Goal: Task Accomplishment & Management: Use online tool/utility

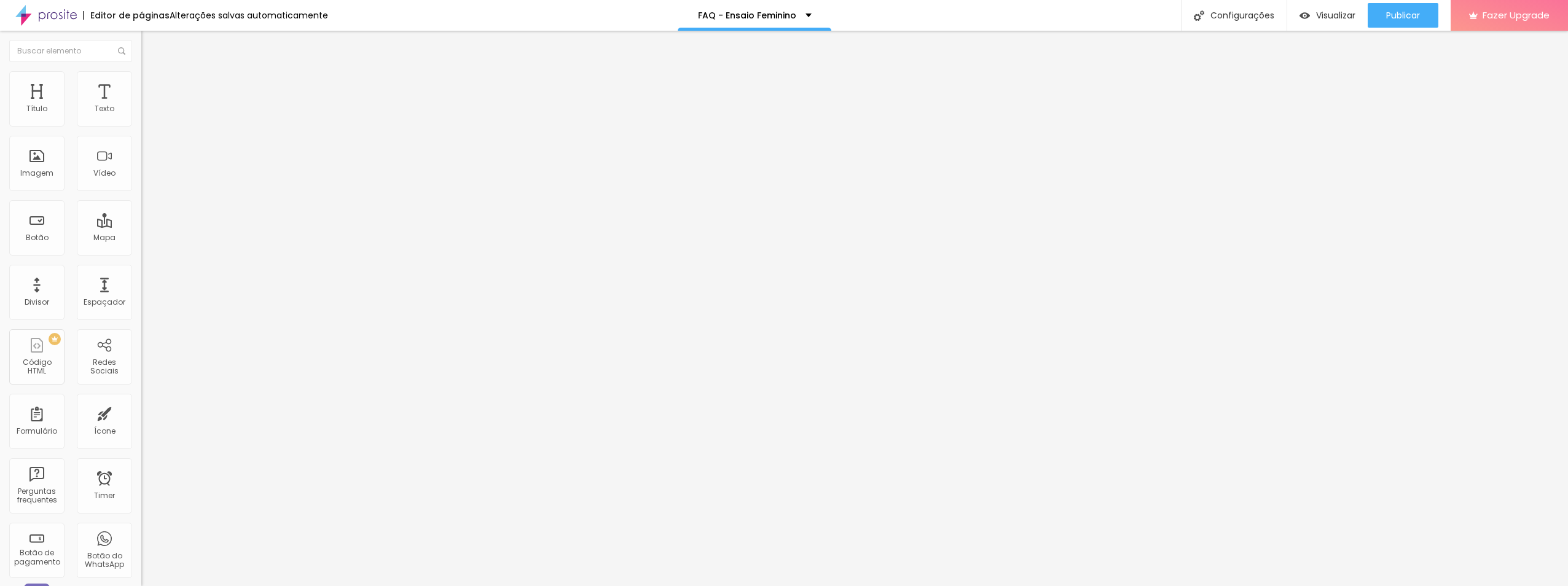
click at [152, 85] on span "Avançado" at bounding box center [172, 79] width 40 height 10
type input "1"
type input "0"
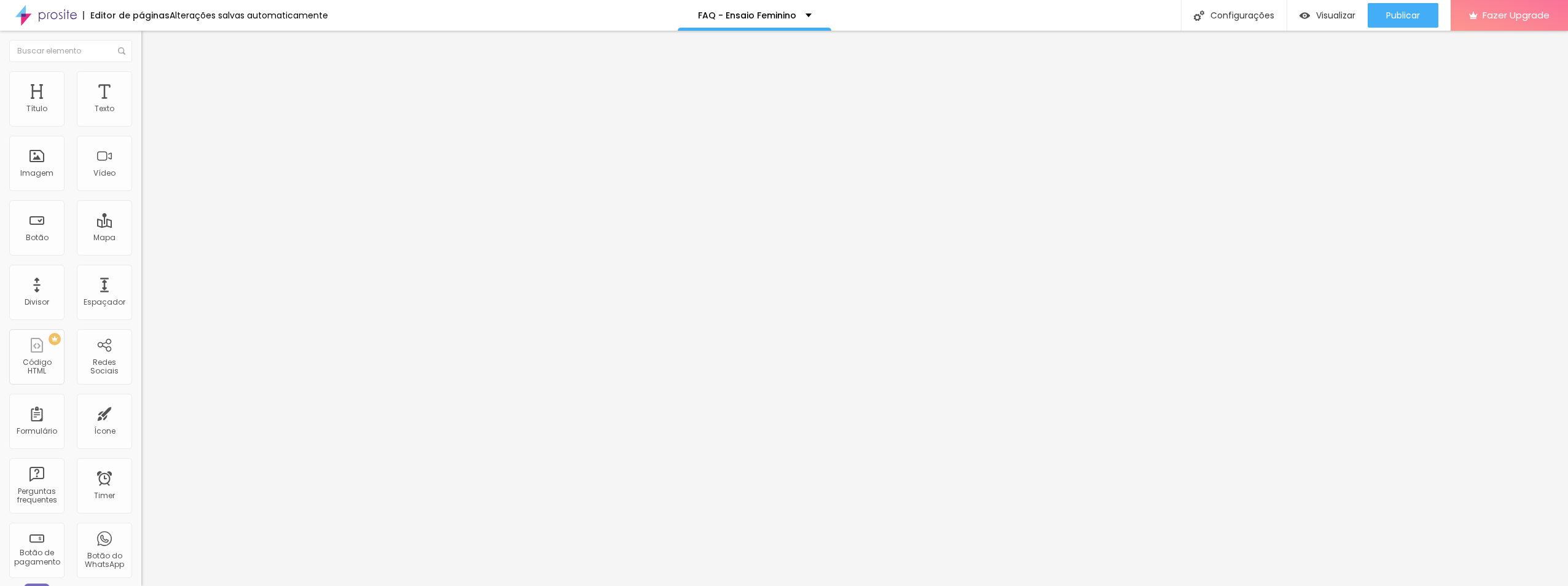
type input "6"
type input "15"
drag, startPoint x: 33, startPoint y: 120, endPoint x: 40, endPoint y: 109, distance: 13.0
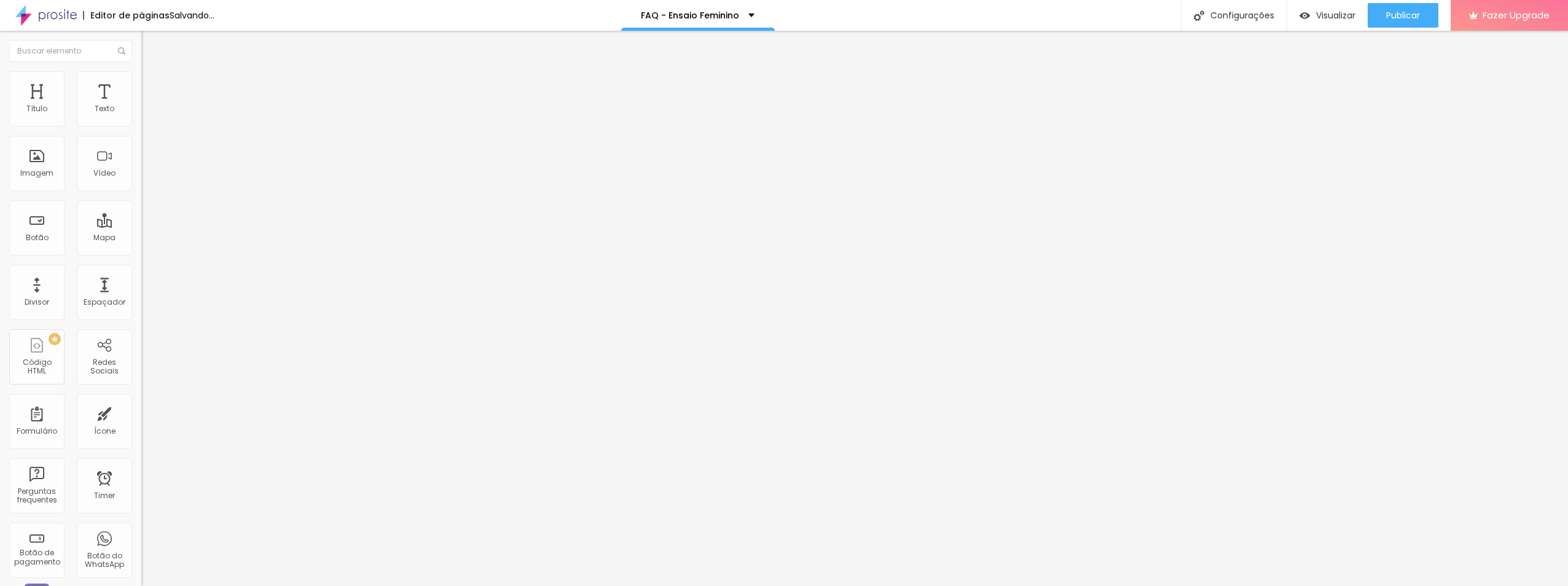
type input "15"
click at [141, 226] on input "range" at bounding box center [181, 231] width 79 height 10
type input "9"
type input "4"
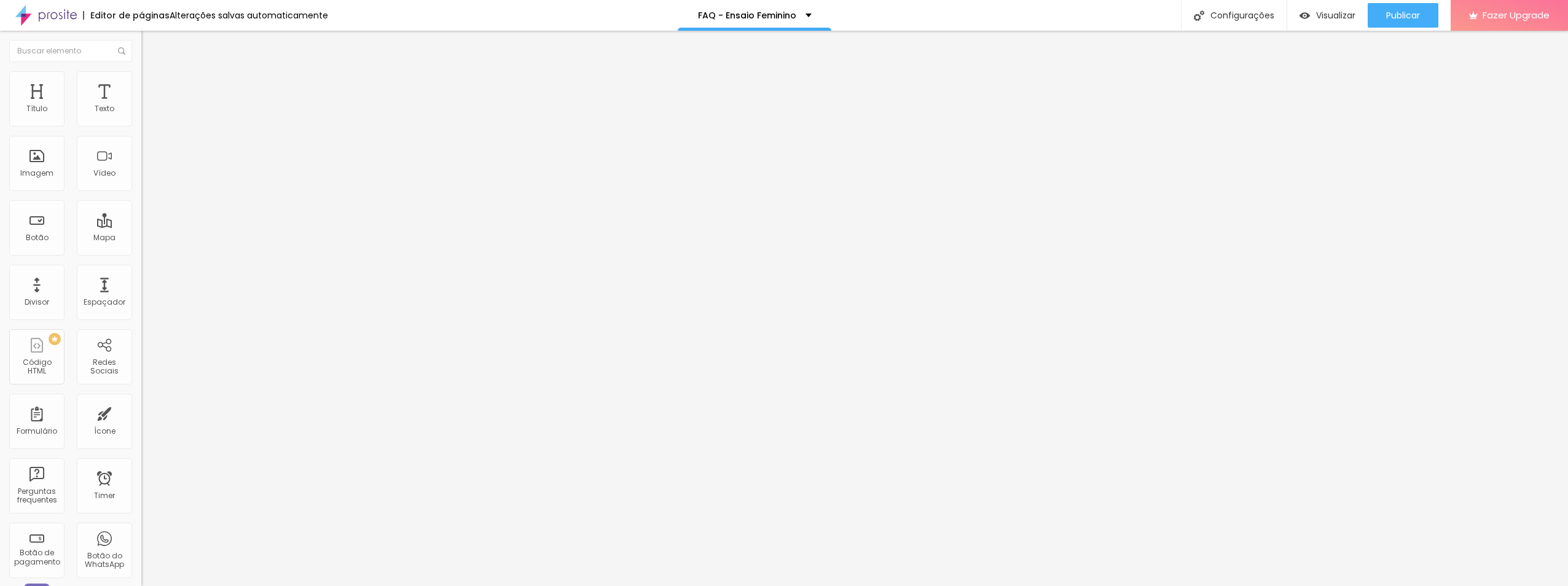
type input "4"
type input "1"
type input "0"
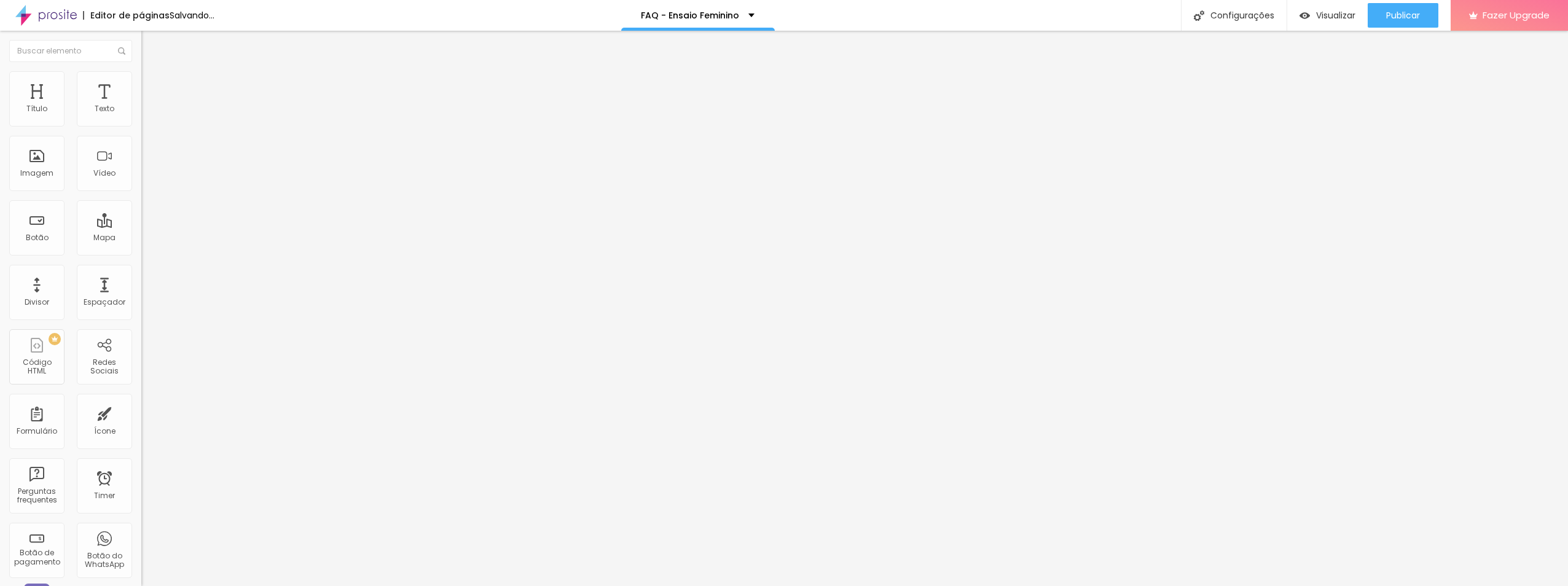
type input "6"
type input "32"
type input "38"
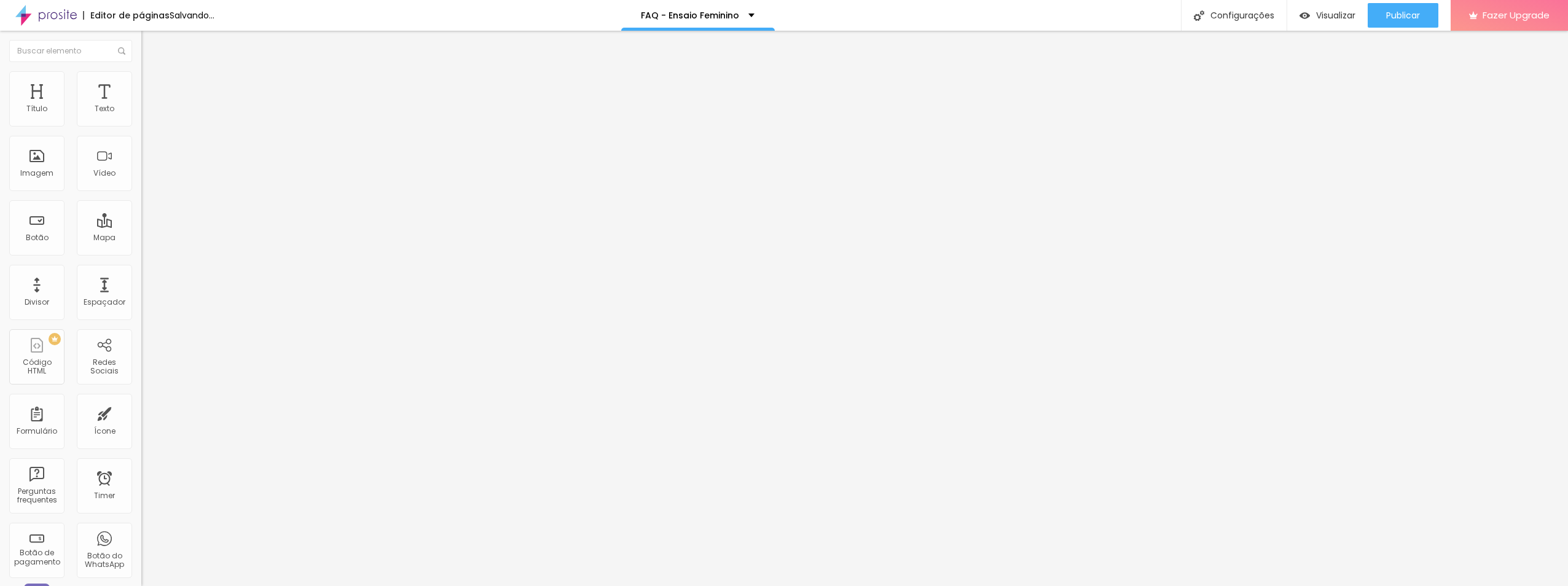
type input "38"
type input "49"
type input "78"
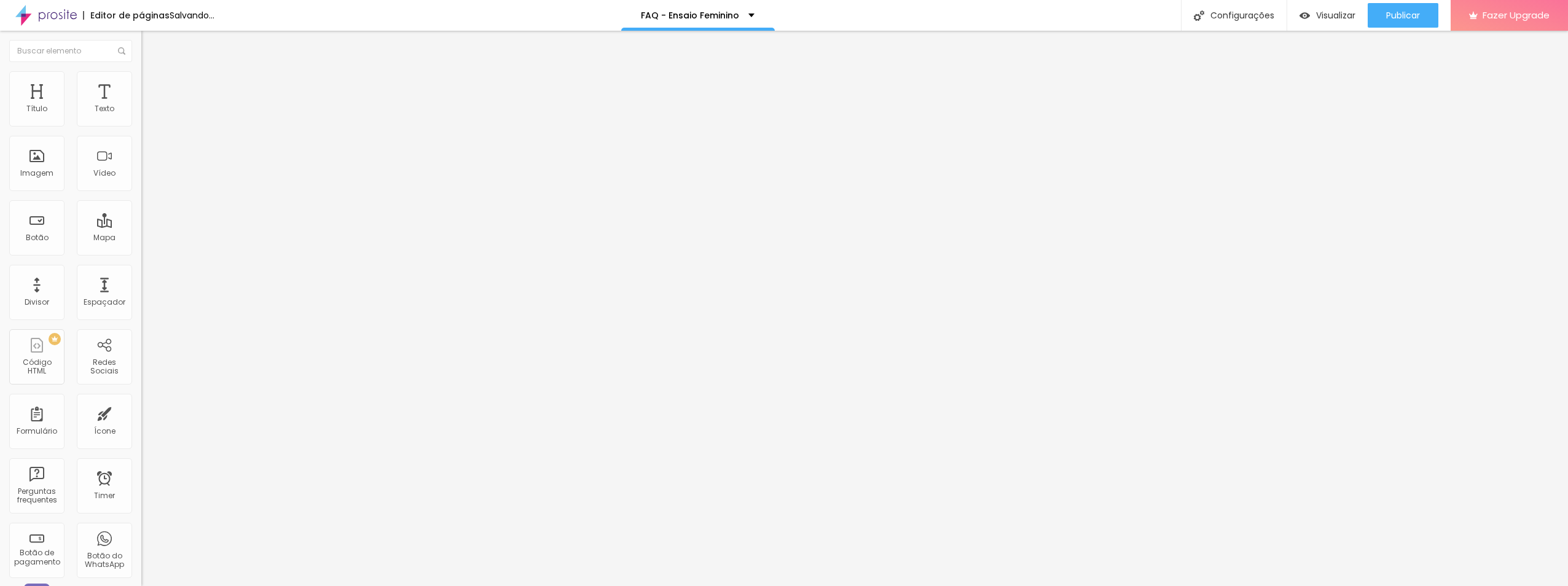
type input "100"
type input "27"
type input "18"
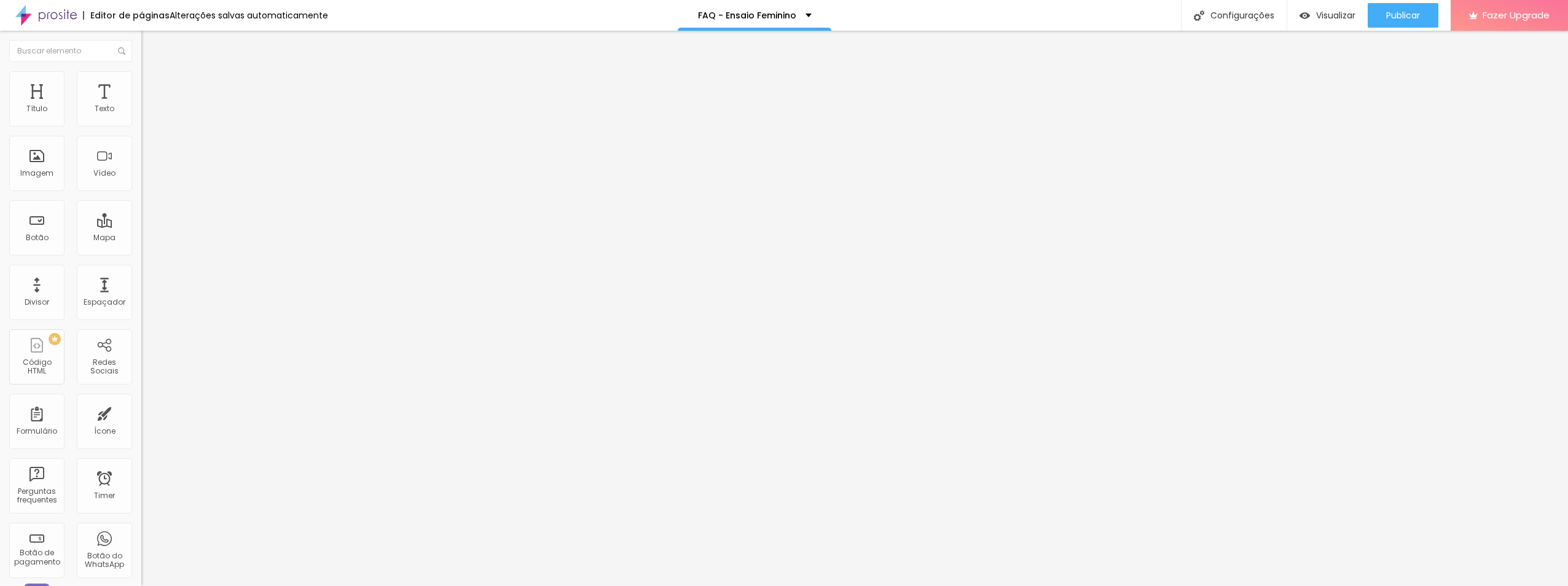
type input "18"
type input "16"
type input "12"
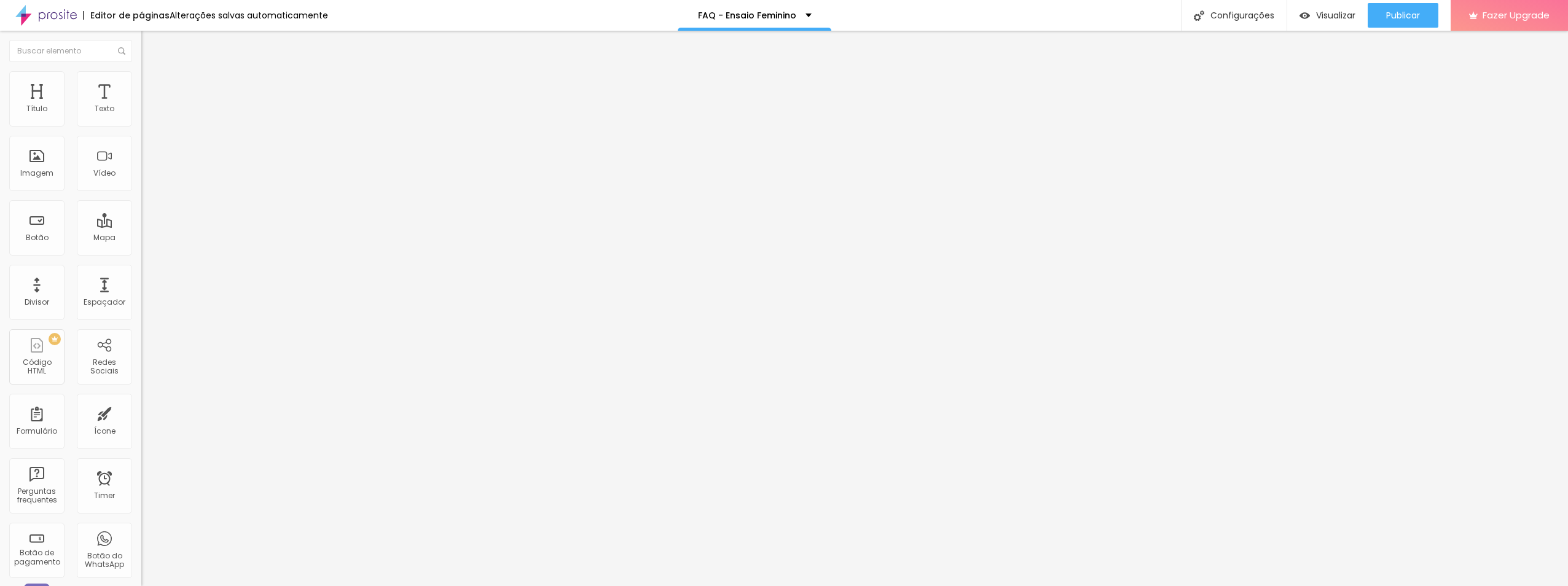
type input "100"
type input "99"
type input "56"
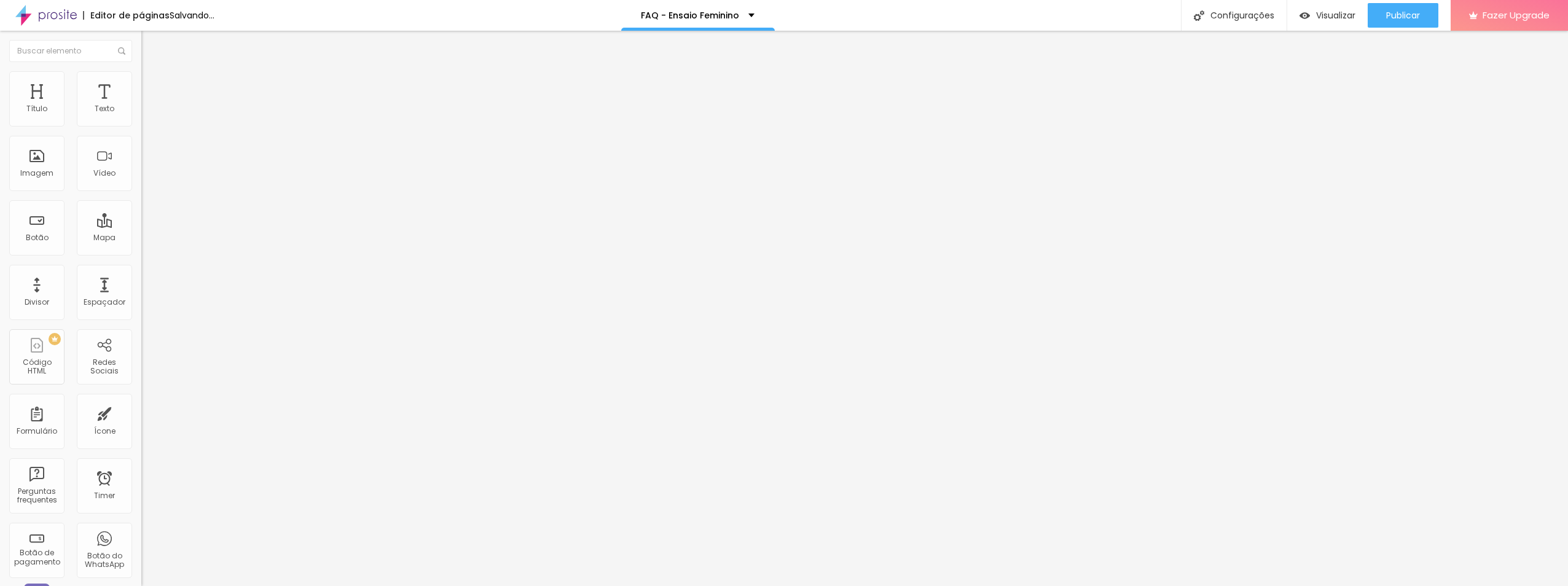
type input "56"
type input "50"
type input "47"
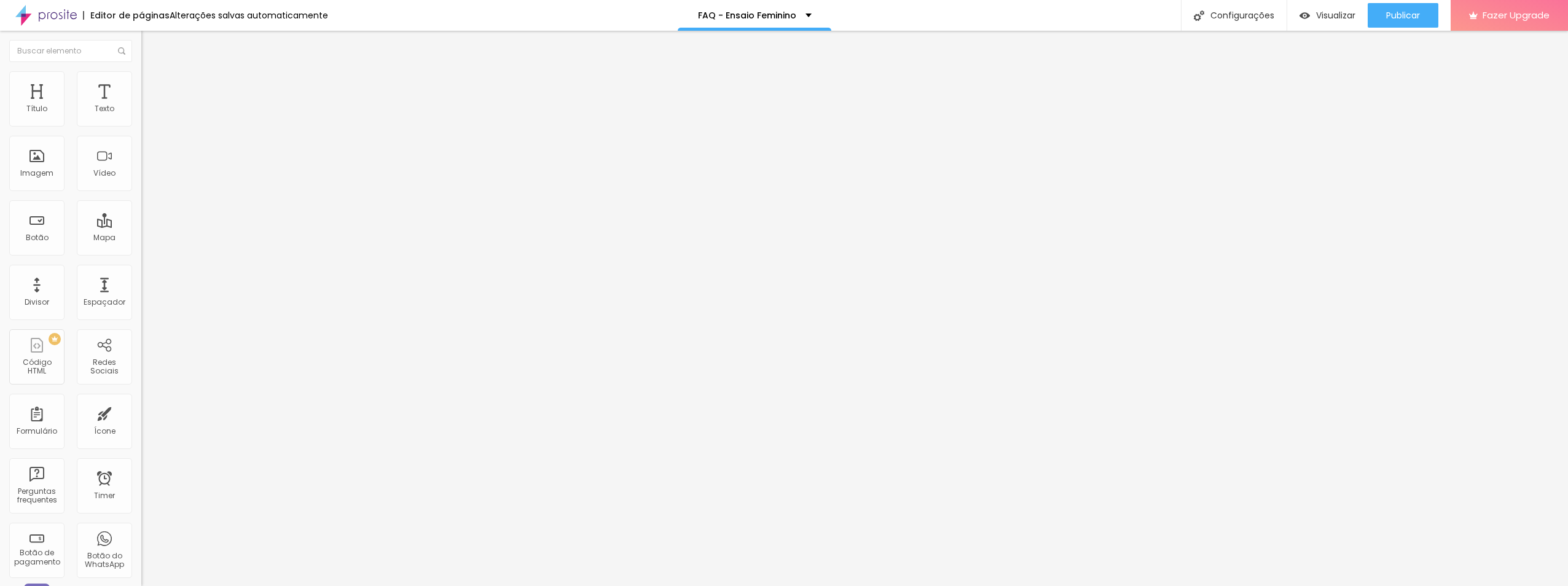
type input "24"
type input "26"
type input "29"
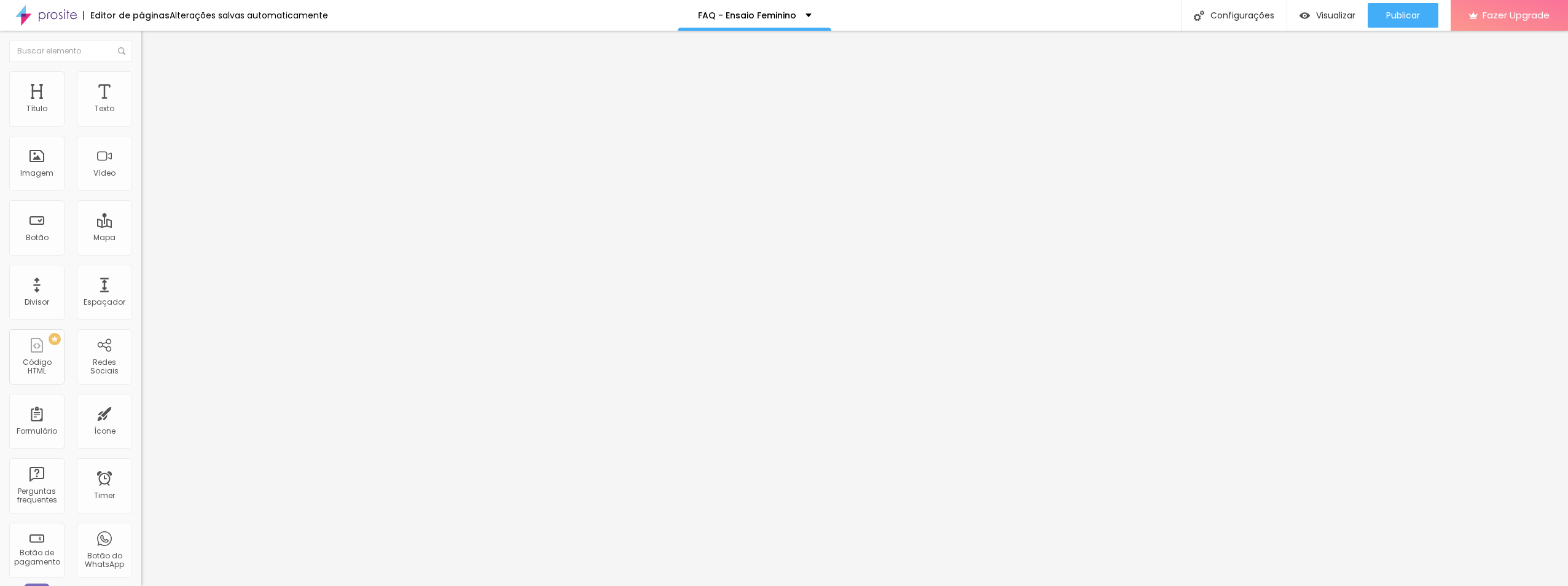
type input "29"
type input "32"
type input "35"
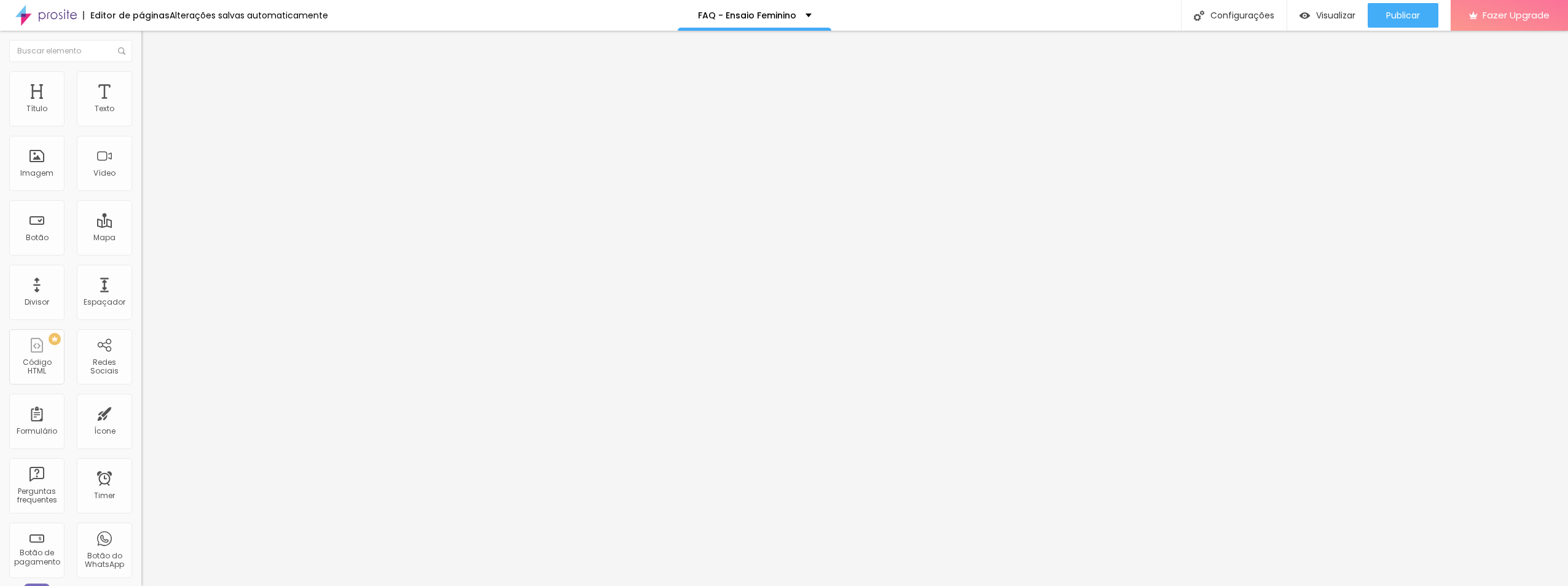
type input "27"
type input "12"
type input "10"
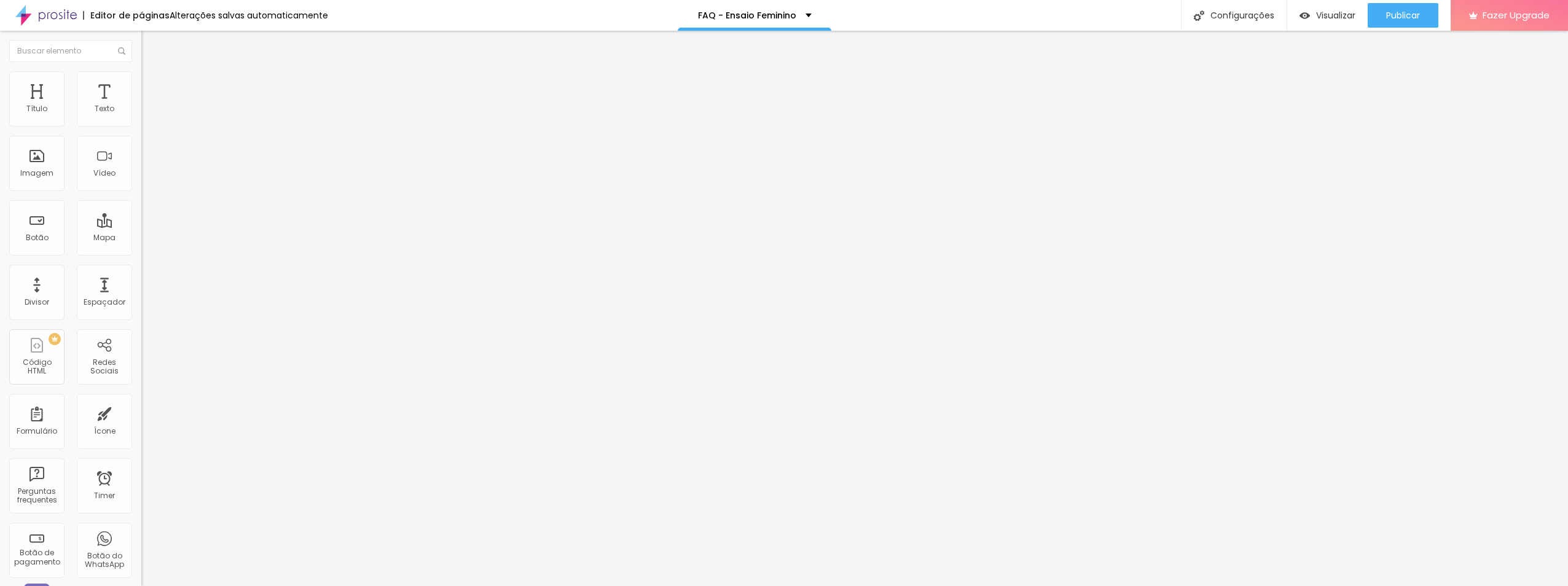
type input "10"
type input "7"
type input "4"
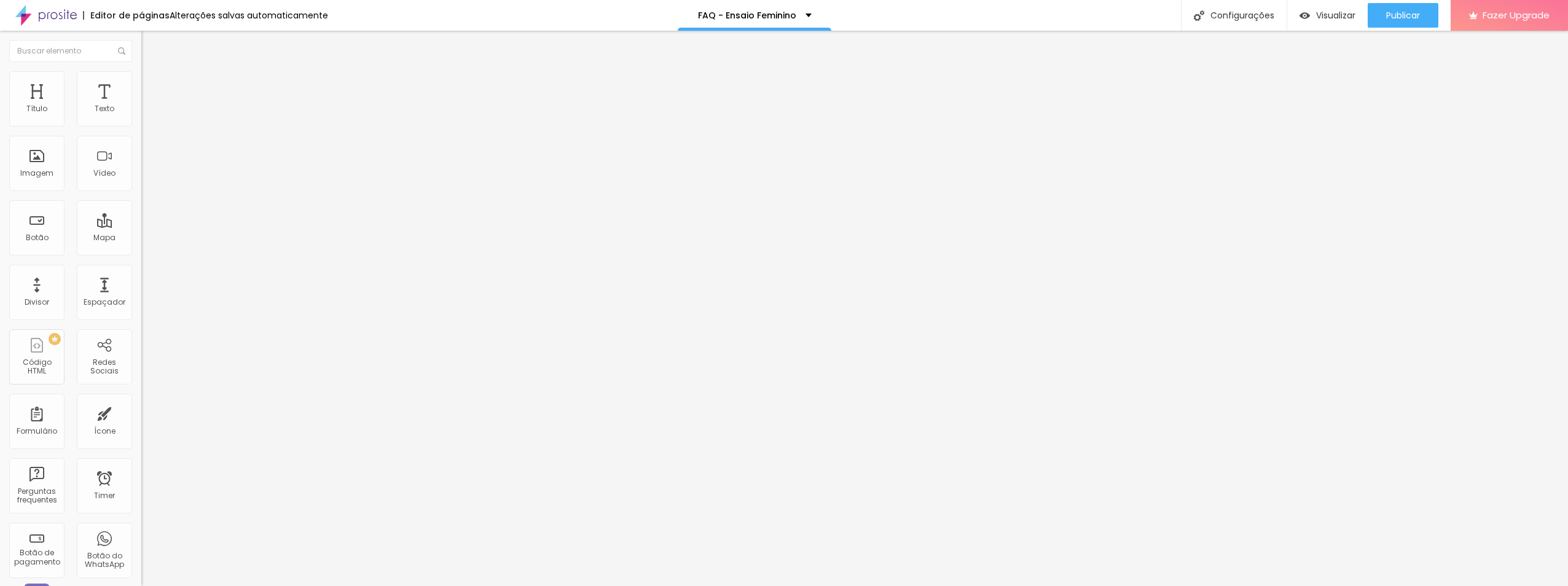
type input "1"
type input "0"
type input "11"
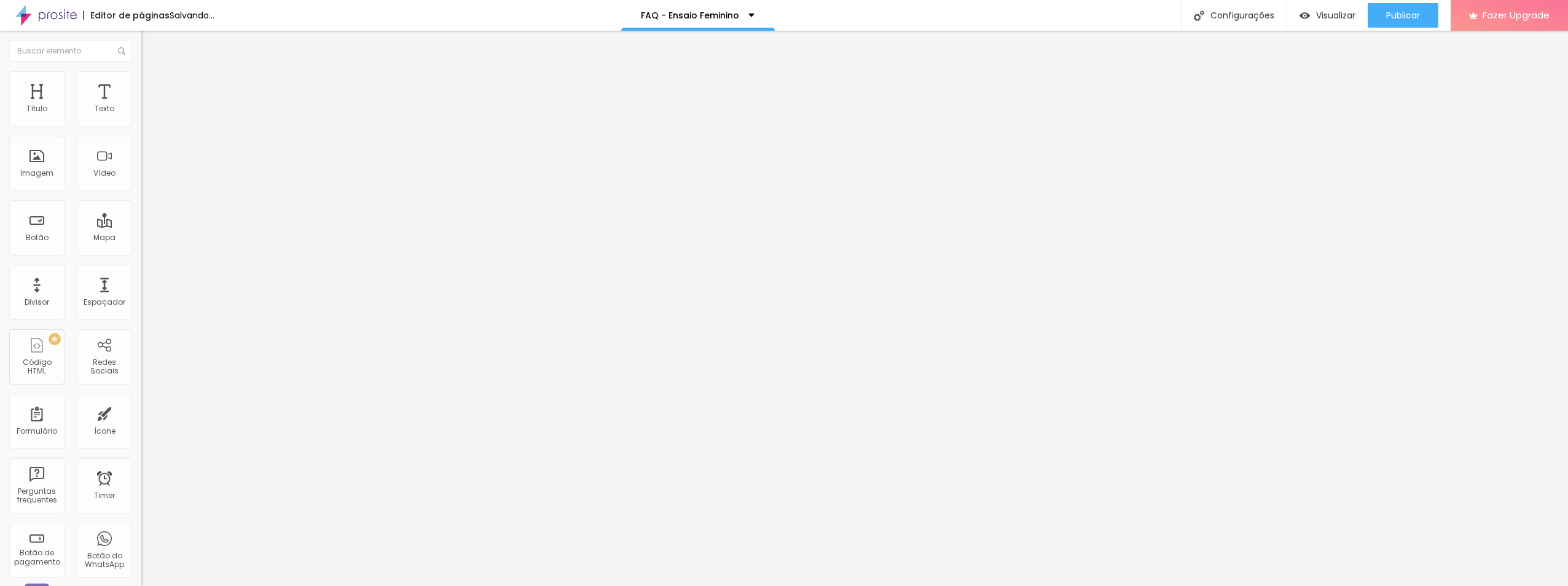
type input "11"
type input "29"
type input "32"
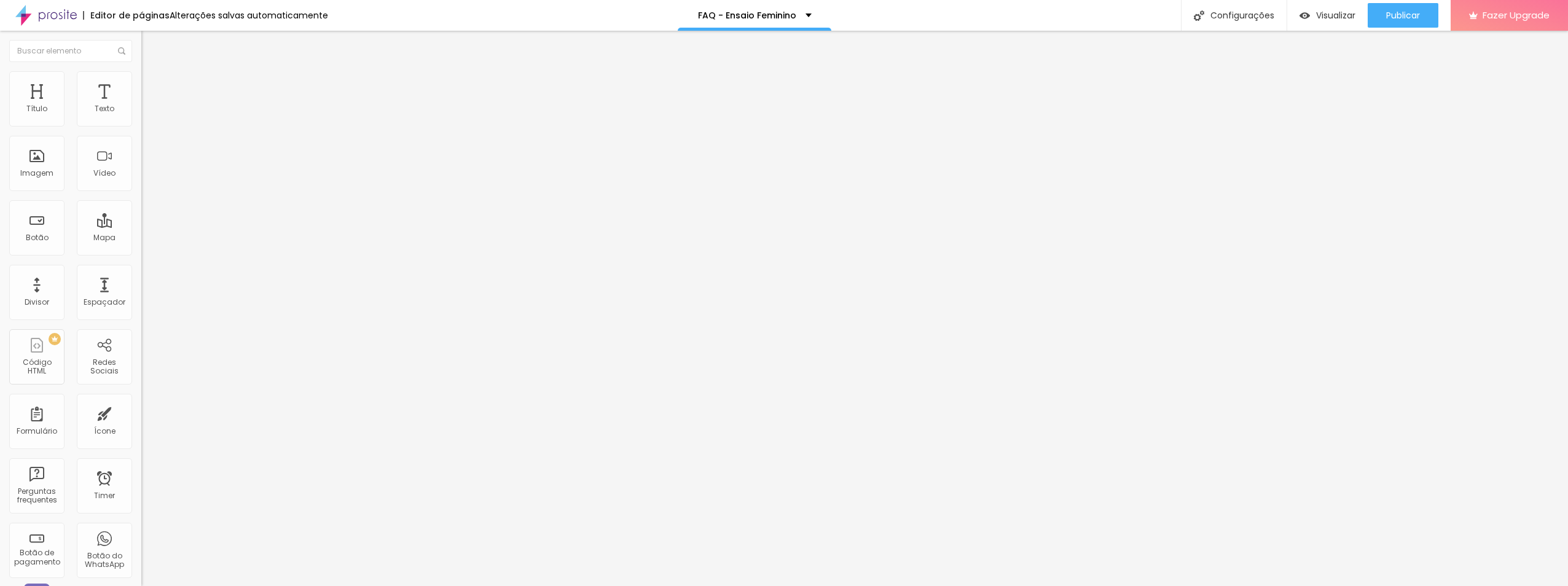
type input "30"
type input "27"
type input "24"
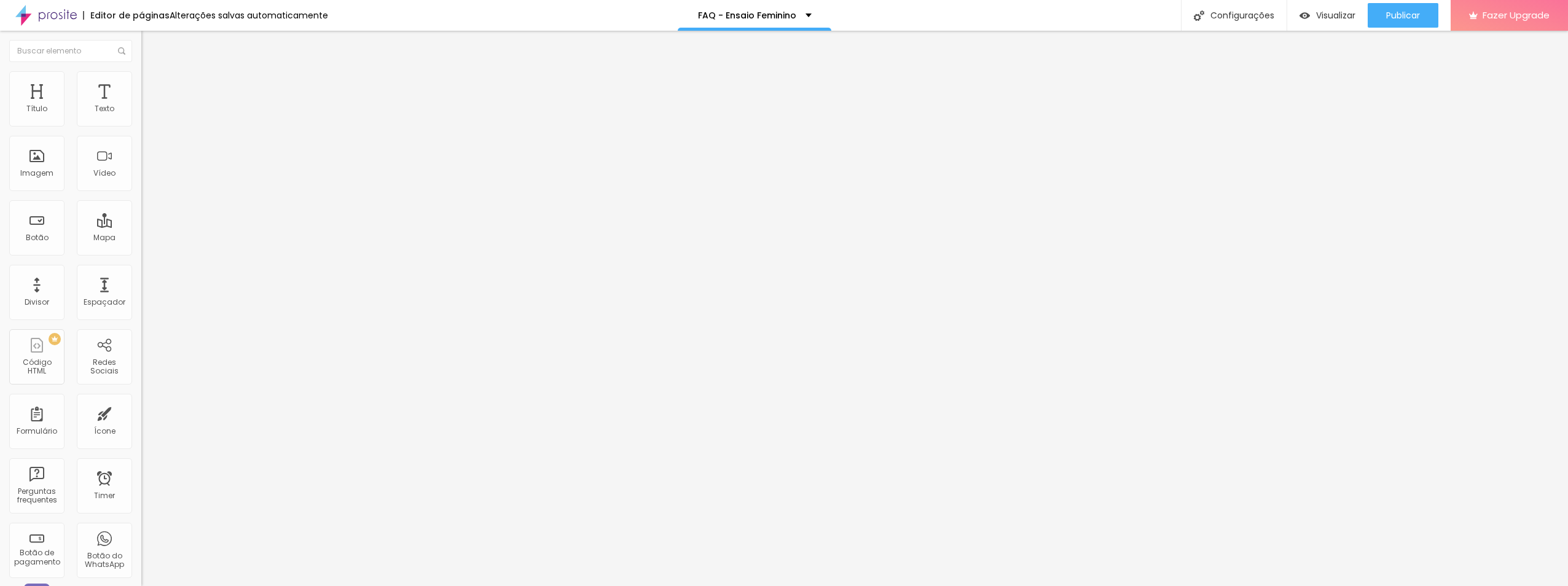
type input "24"
drag, startPoint x: 36, startPoint y: 141, endPoint x: 46, endPoint y: 135, distance: 11.7
type input "24"
click at [141, 400] on input "range" at bounding box center [181, 404] width 79 height 10
click at [141, 71] on li "Estilo" at bounding box center [212, 65] width 141 height 12
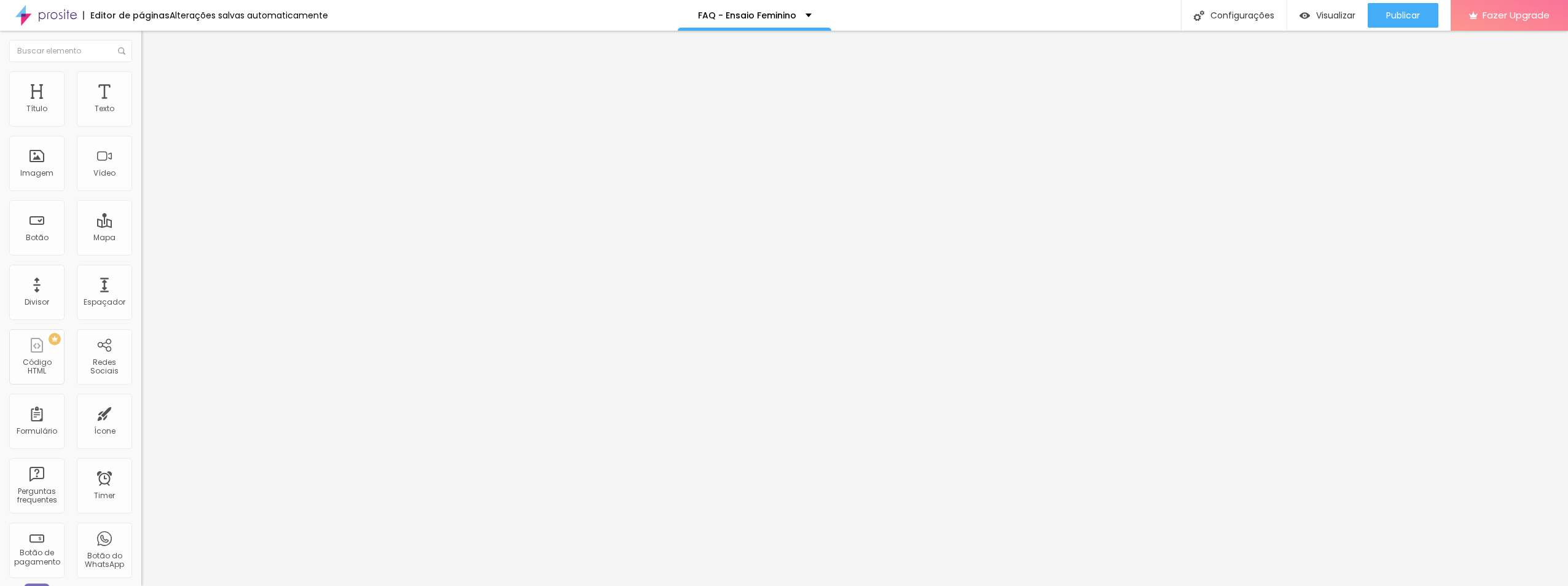
click at [141, 118] on button "button" at bounding box center [150, 111] width 17 height 13
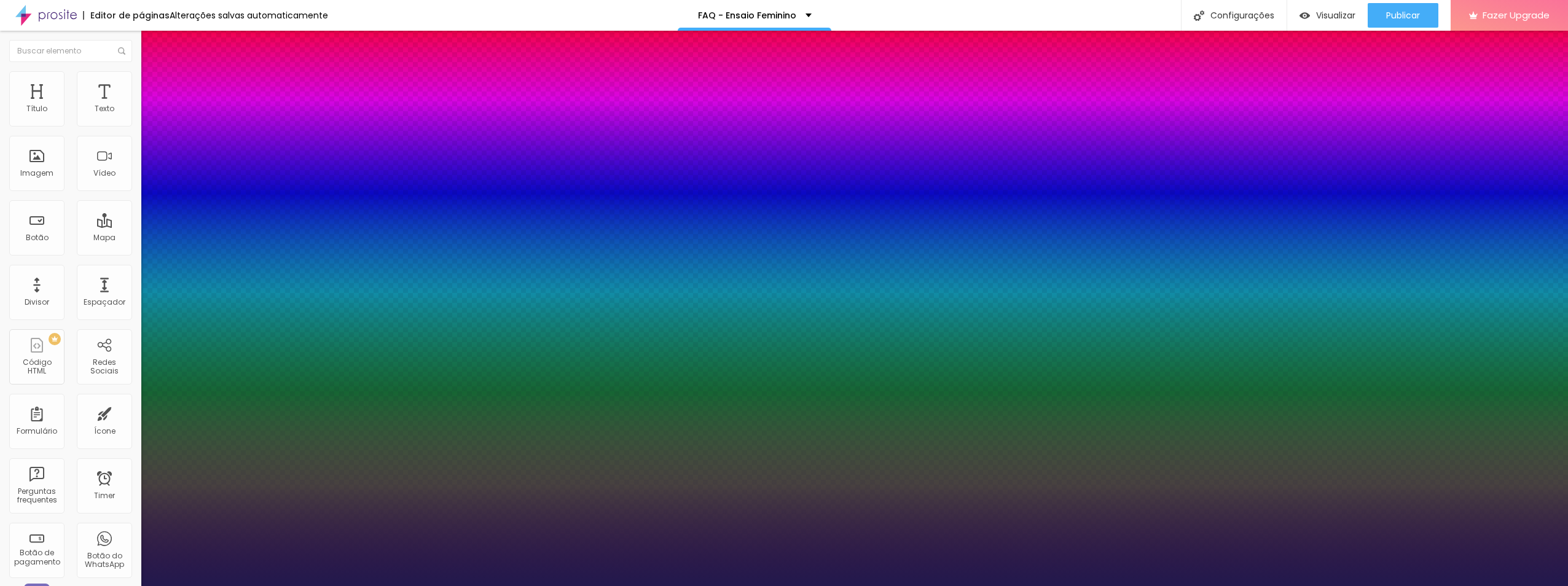
type input "1"
drag, startPoint x: 174, startPoint y: 198, endPoint x: 176, endPoint y: 204, distance: 6.3
type input "24"
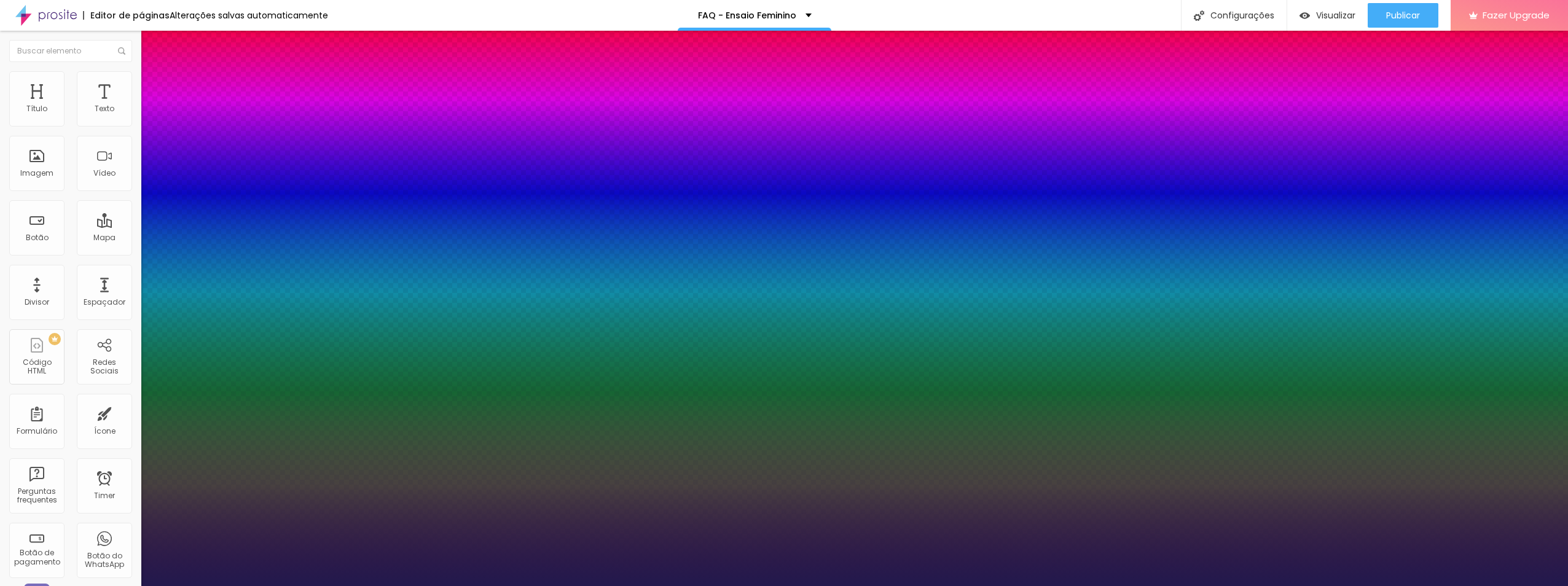
type input "24"
type input "1"
type input "39"
type input "1"
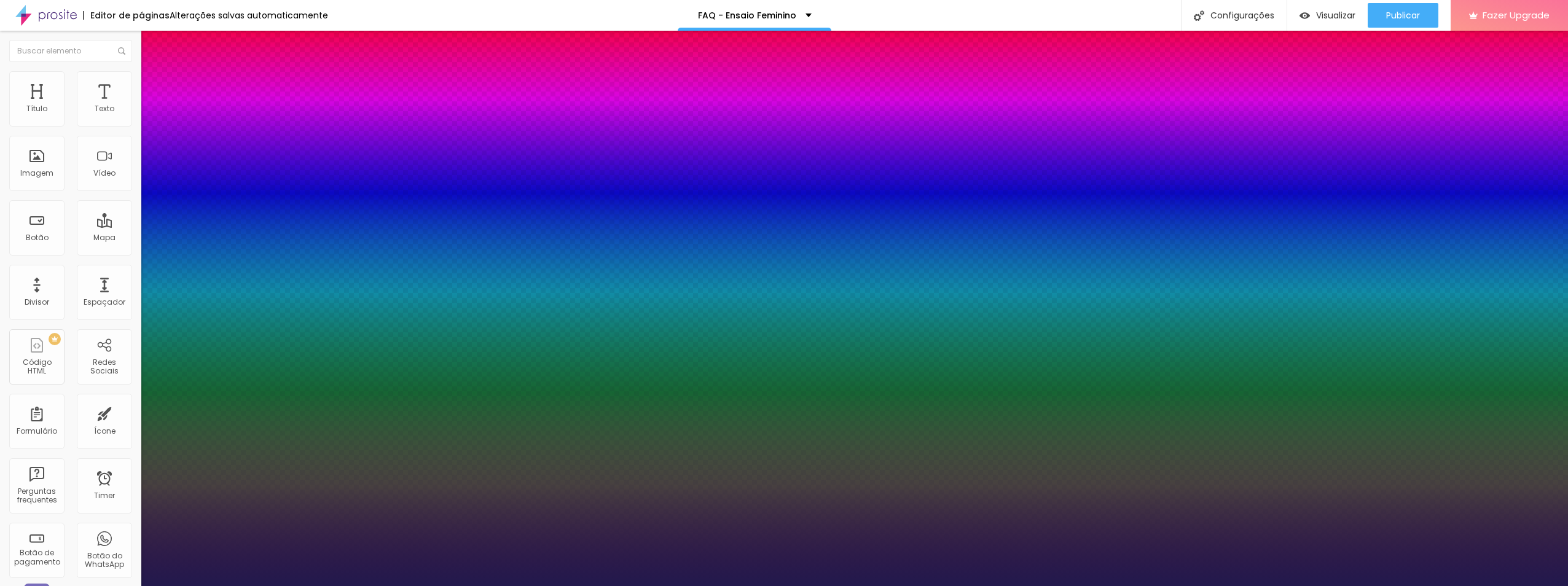
type input "65"
type input "1"
type input "67"
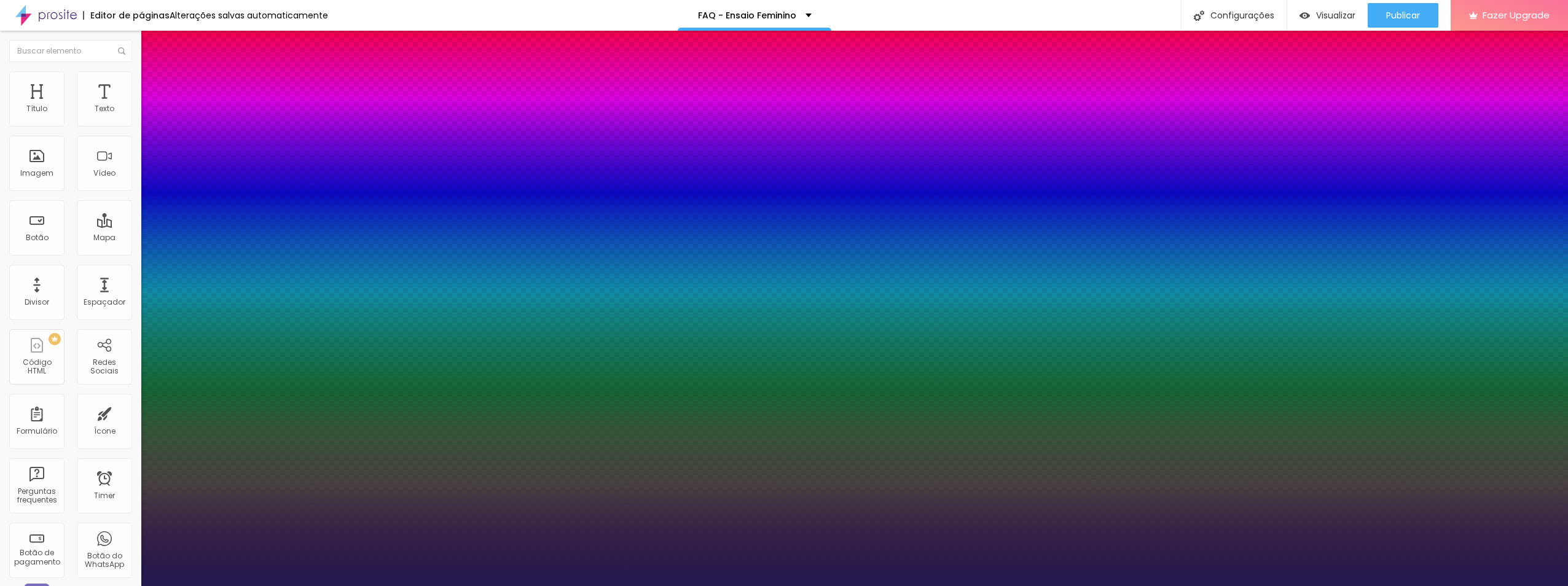
type input "1"
type input "63"
type input "1"
type input "58"
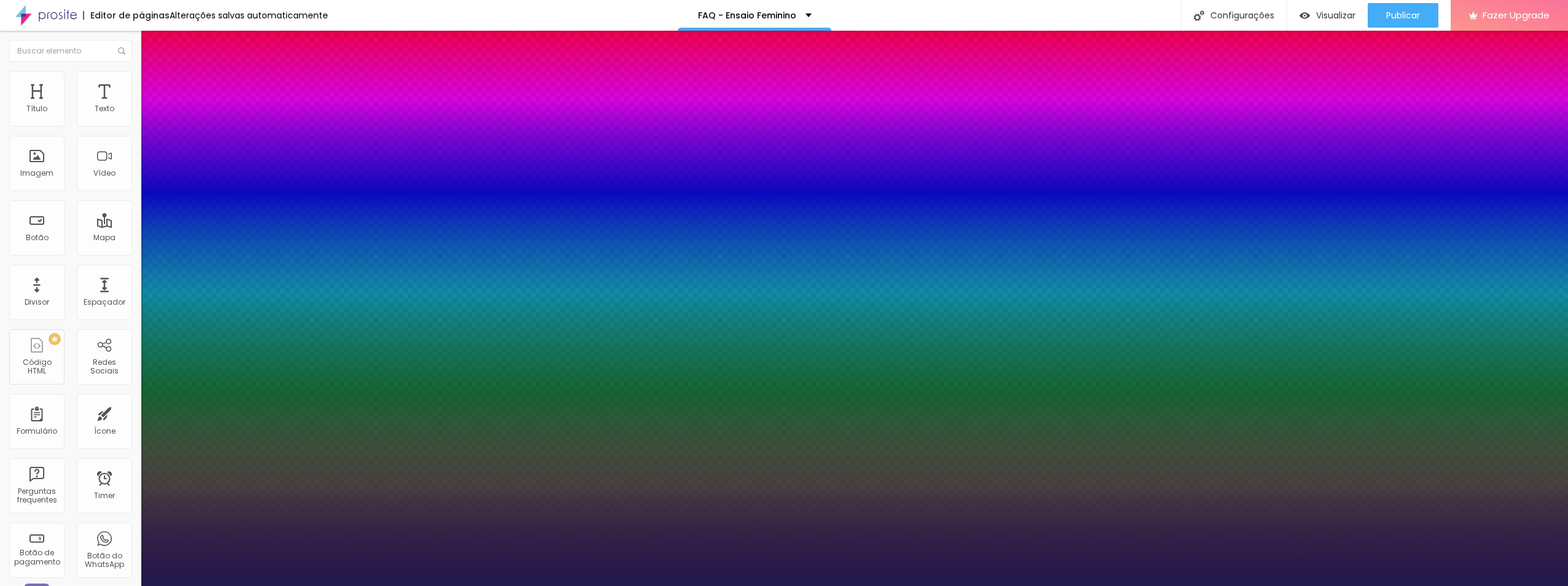
type input "58"
type input "1"
type input "56"
type input "1"
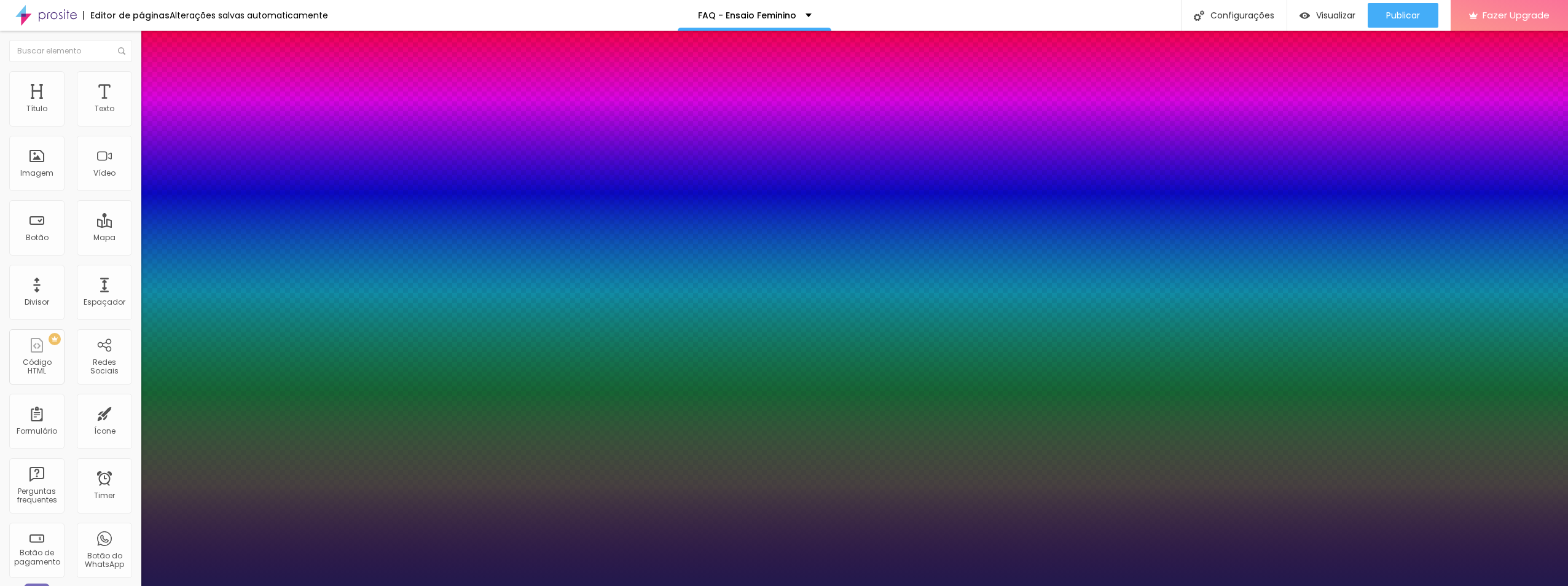
type input "35"
type input "1"
type input "31"
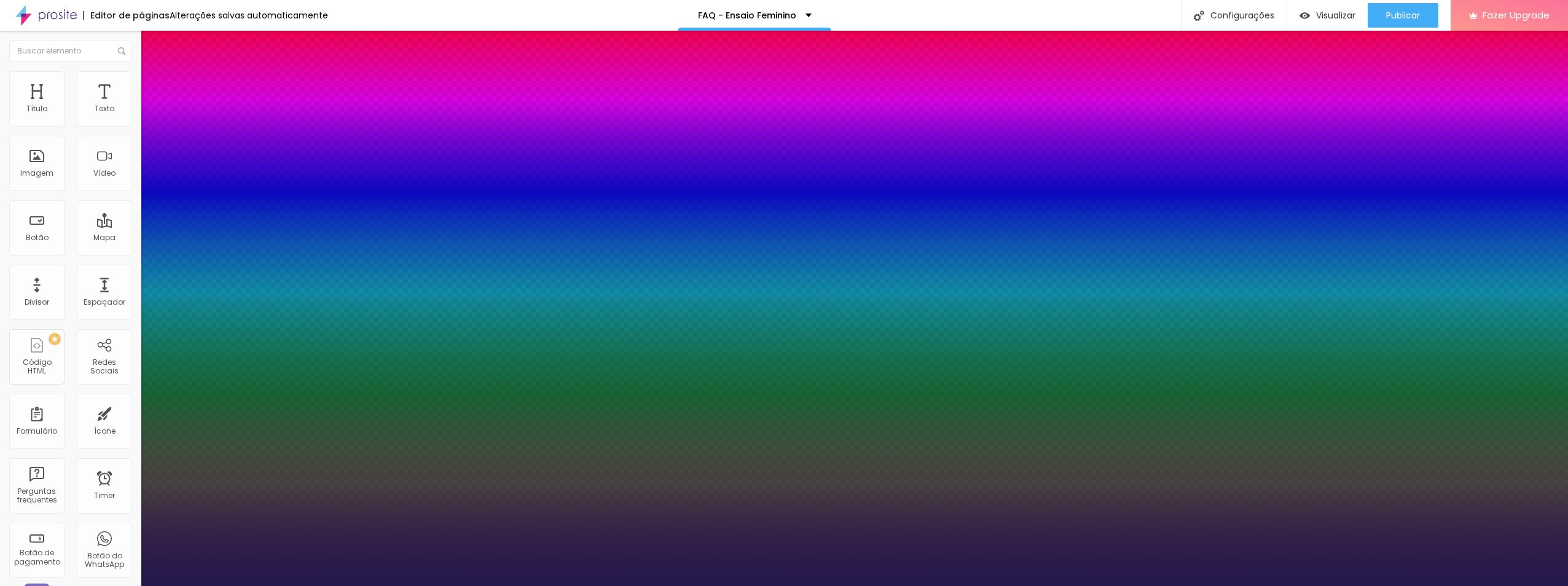
type input "1"
type input "26"
type input "1"
type input "20"
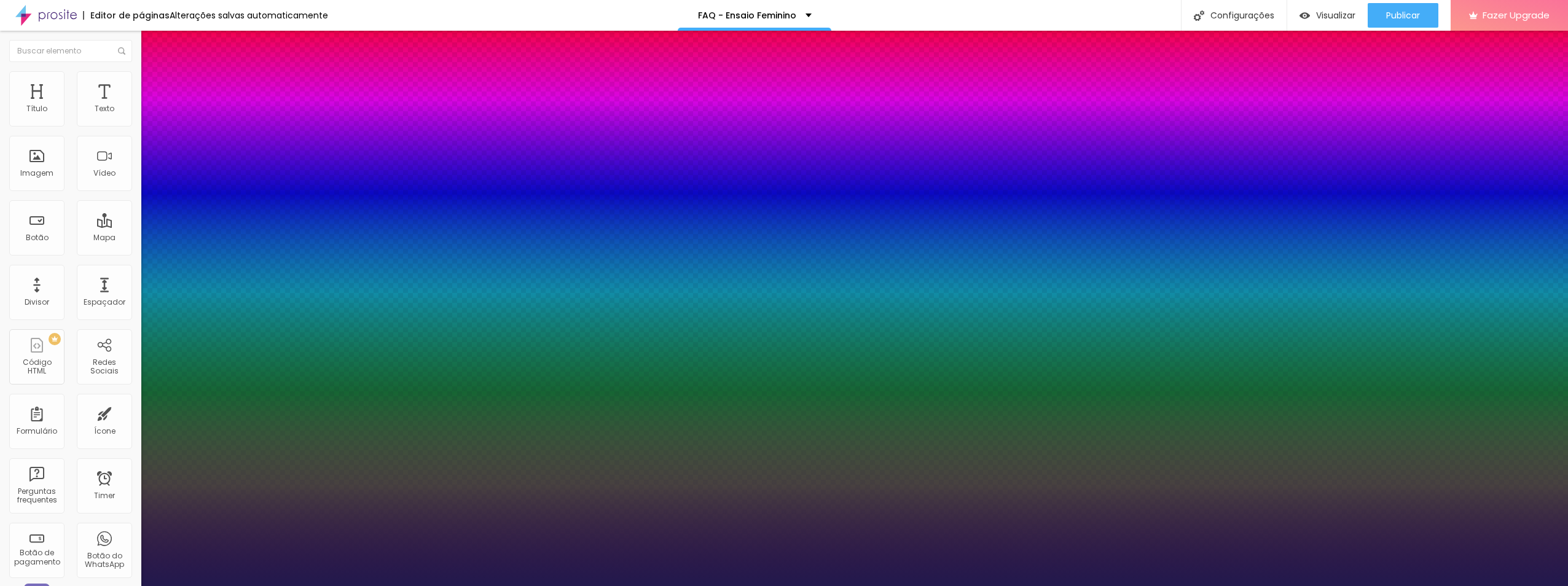
type input "20"
type input "1"
type input "17"
type input "1"
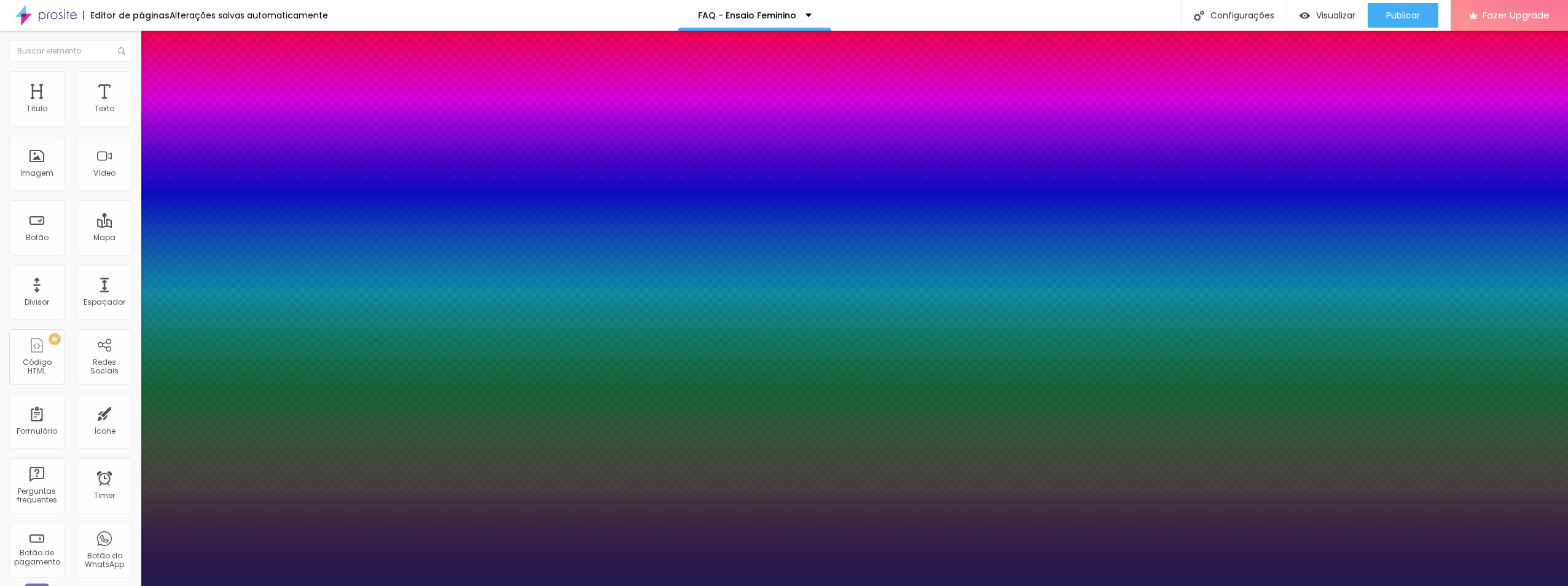
type input "19"
type input "1"
type input "21"
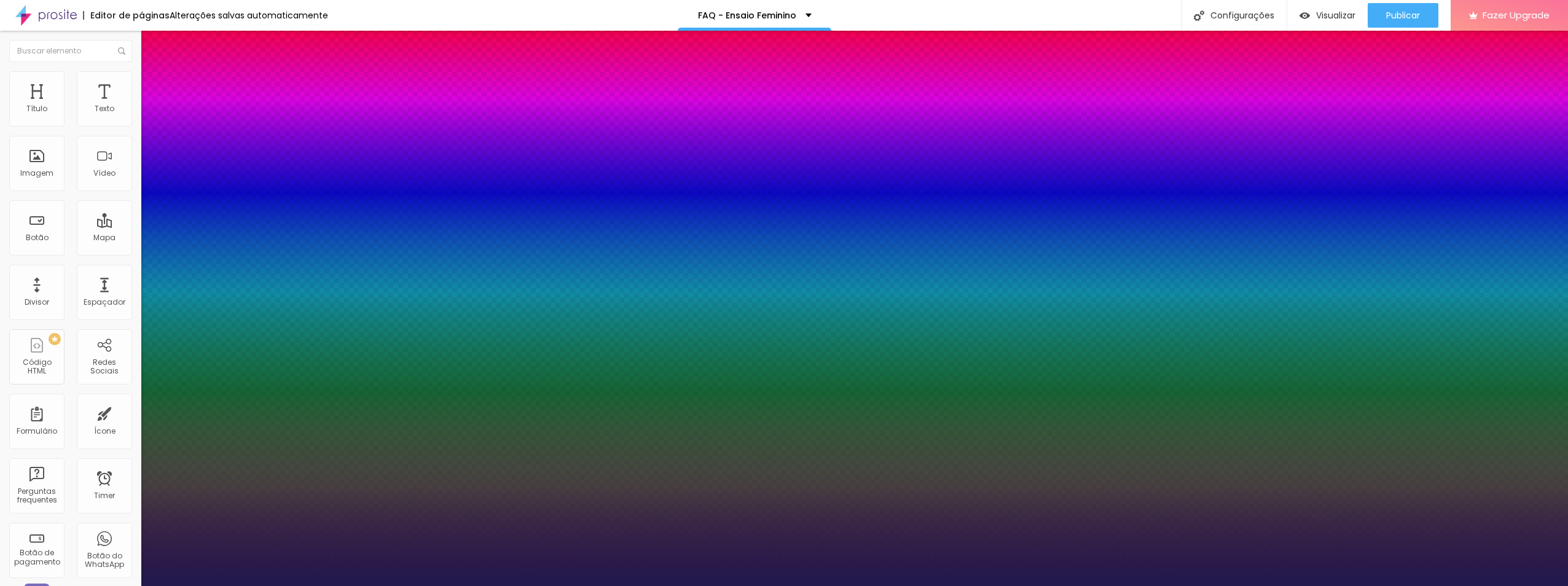
type input "1"
type input "24"
type input "1"
type input "26"
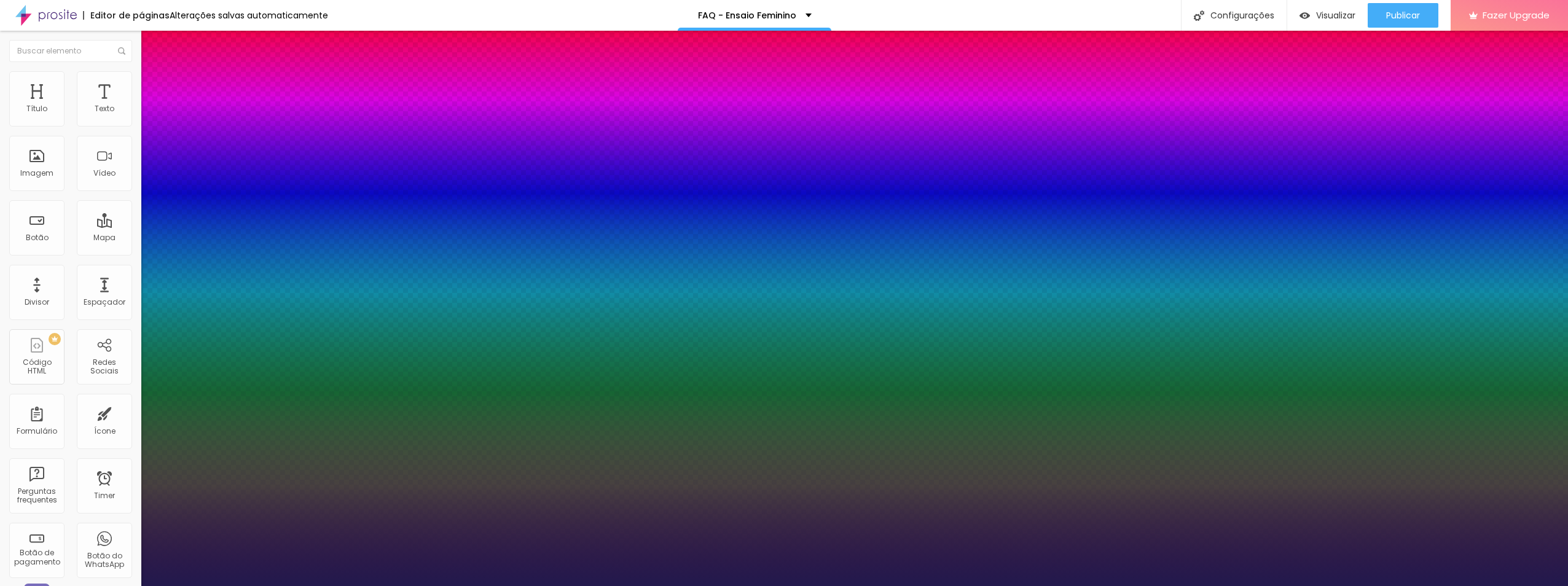
type input "26"
type input "1"
type input "28"
type input "1"
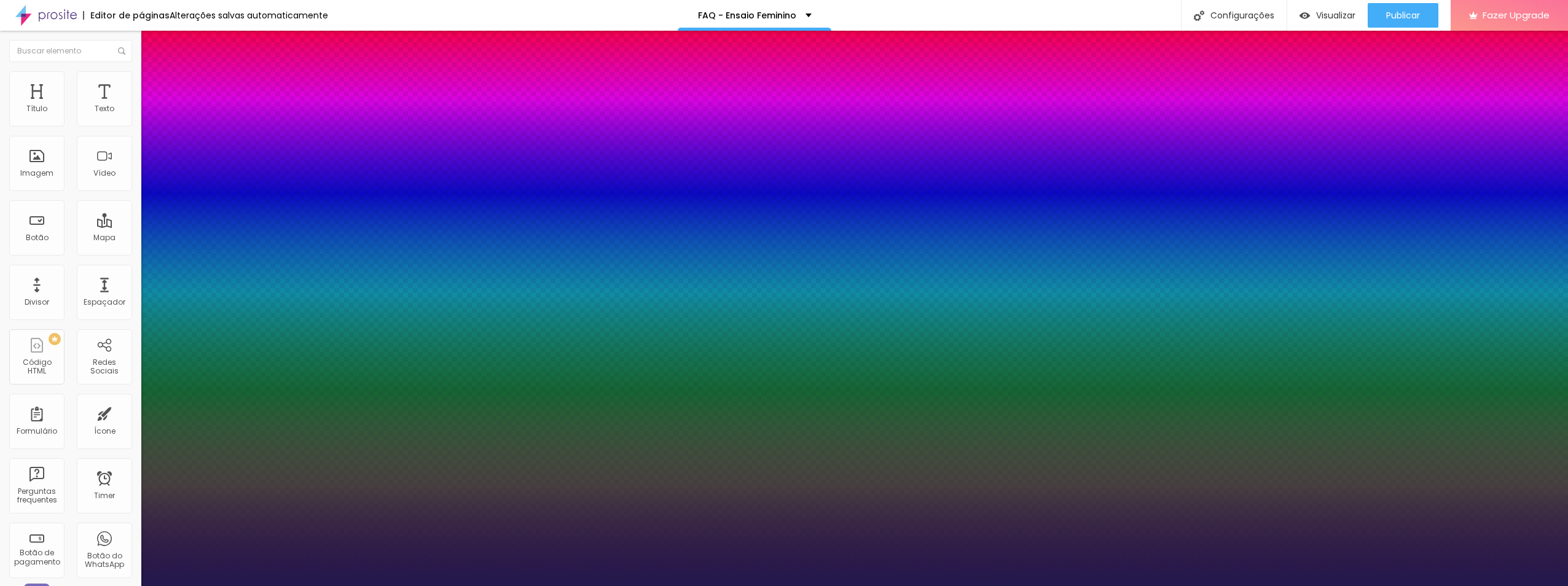
type input "30"
type input "1"
type input "26"
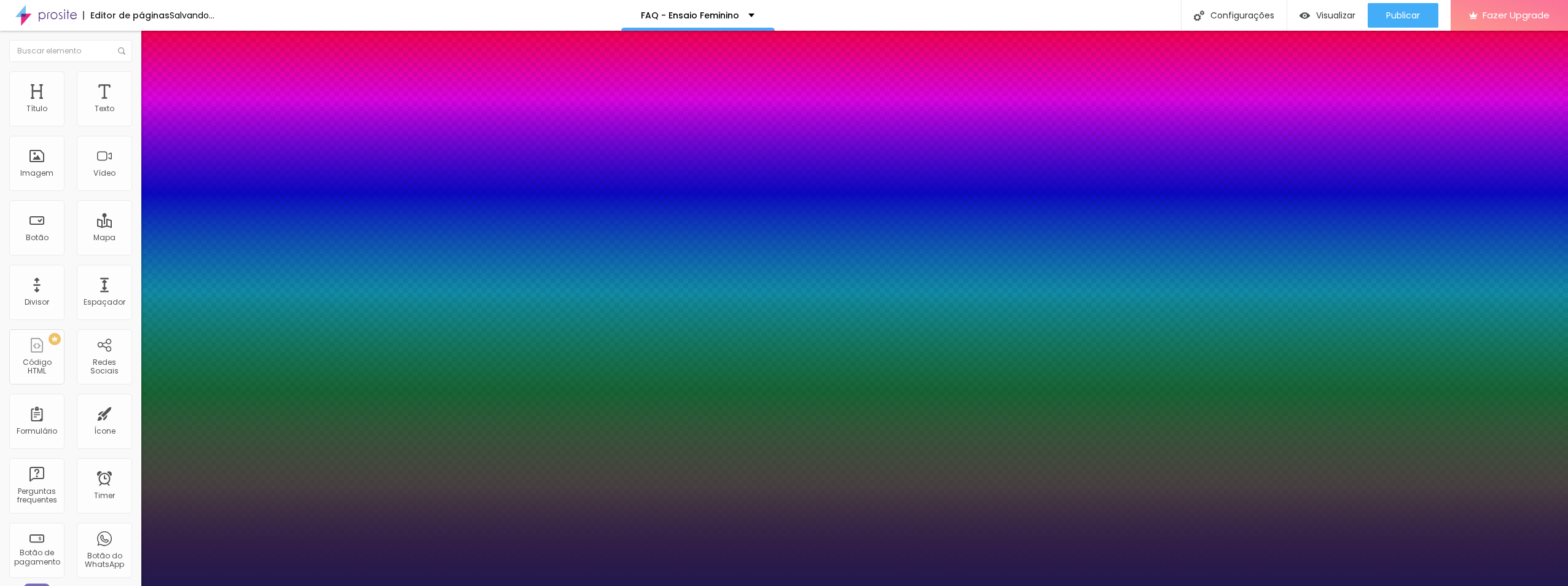
type input "1"
type input "24"
type input "1"
type input "22"
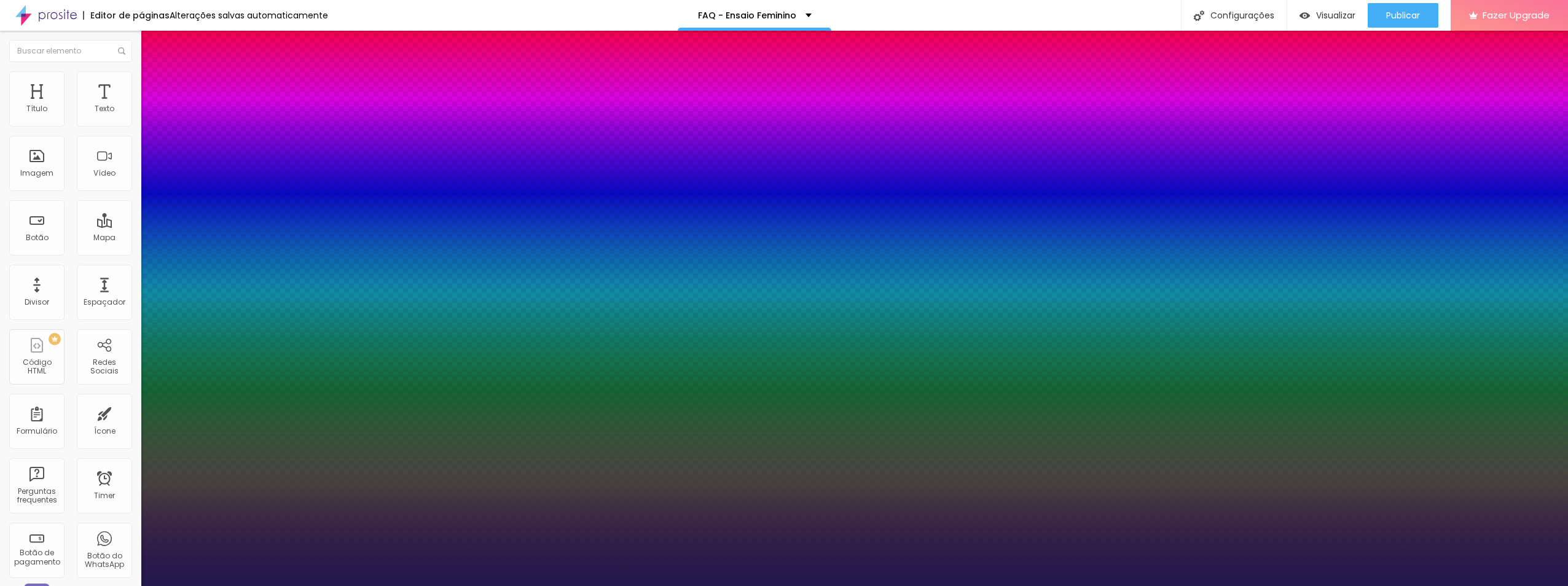
type input "22"
type input "1"
type input "20"
type input "1"
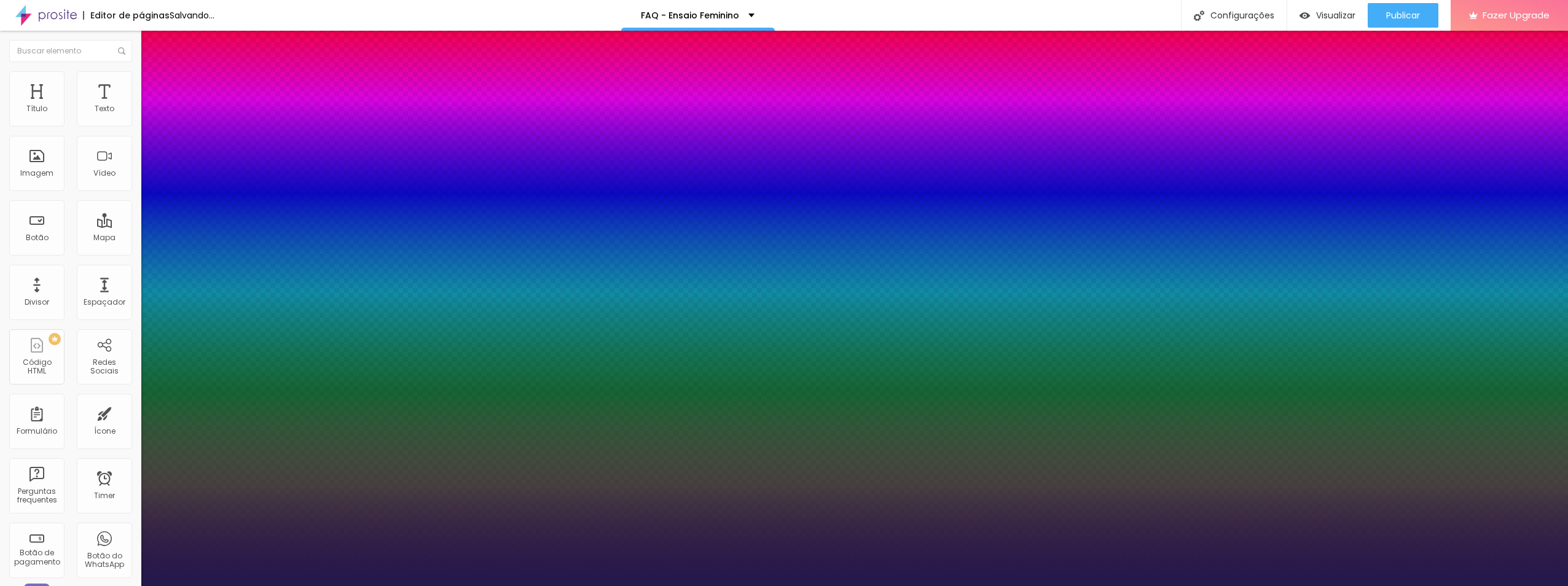
type input "17"
type input "1"
type input "19"
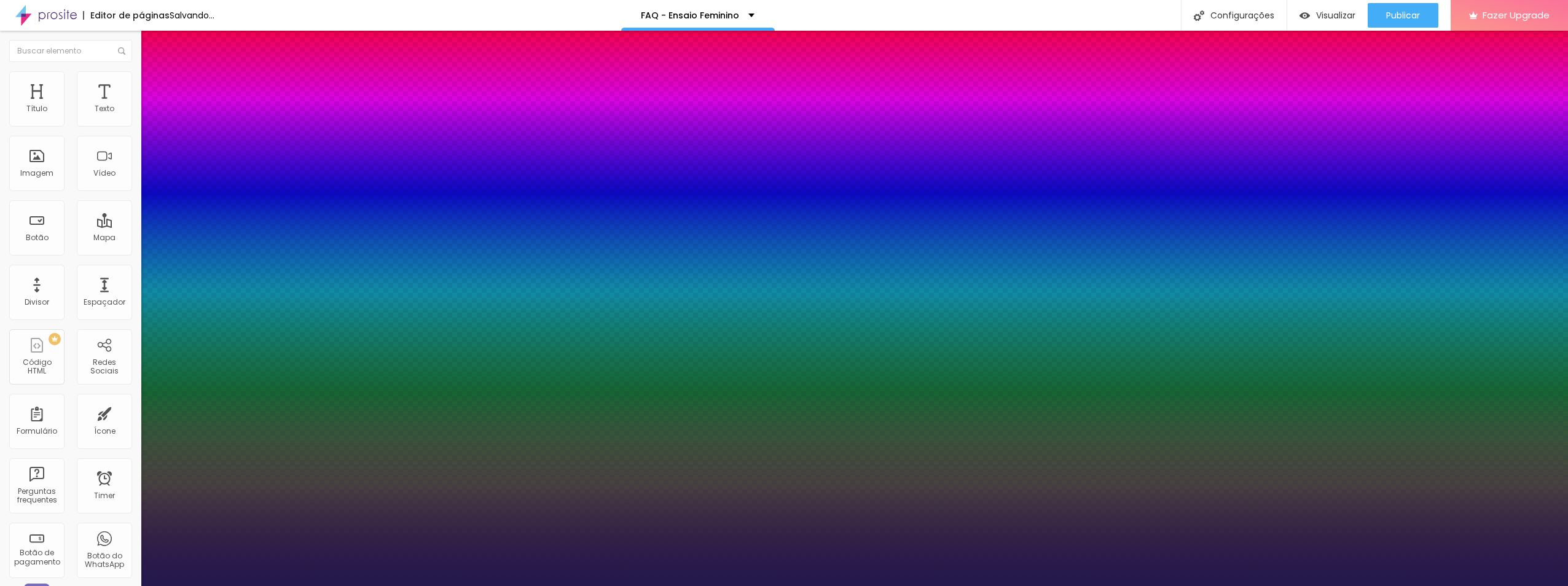
type input "1"
drag, startPoint x: 171, startPoint y: 208, endPoint x: 169, endPoint y: 195, distance: 13.2
type input "19"
type input "0.7"
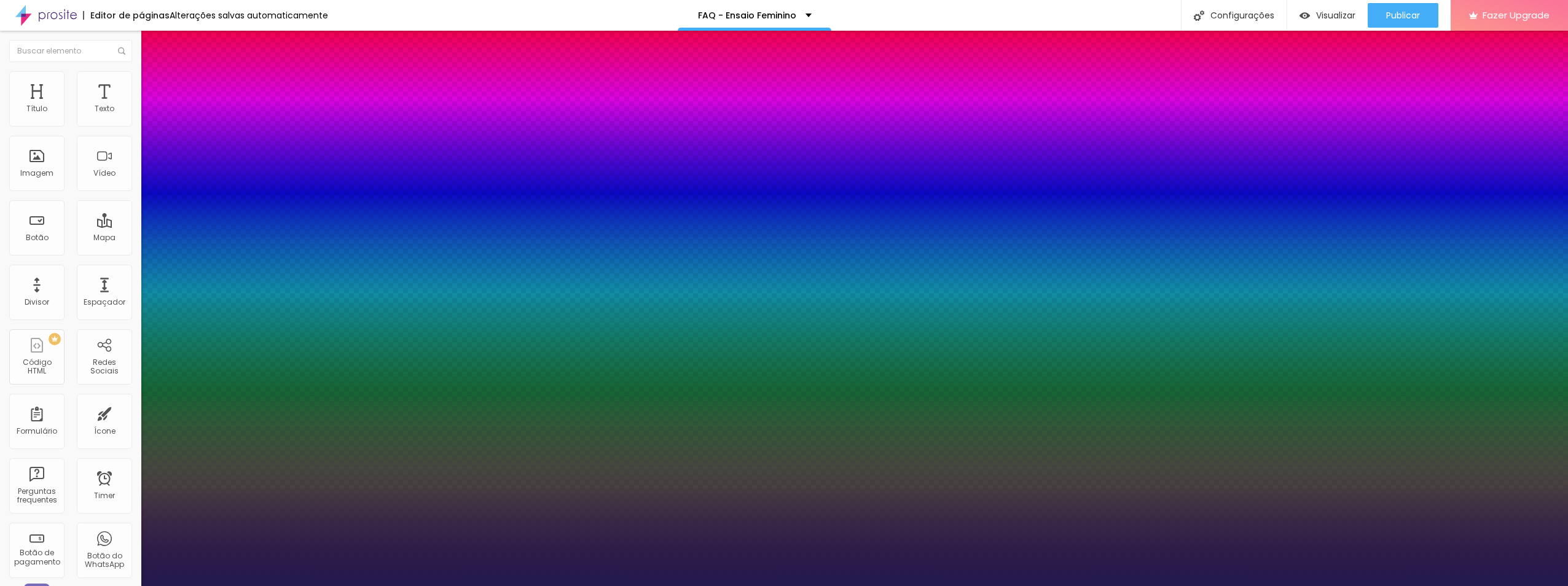
type input "0.7"
type input "1"
type input "1.9"
type input "1"
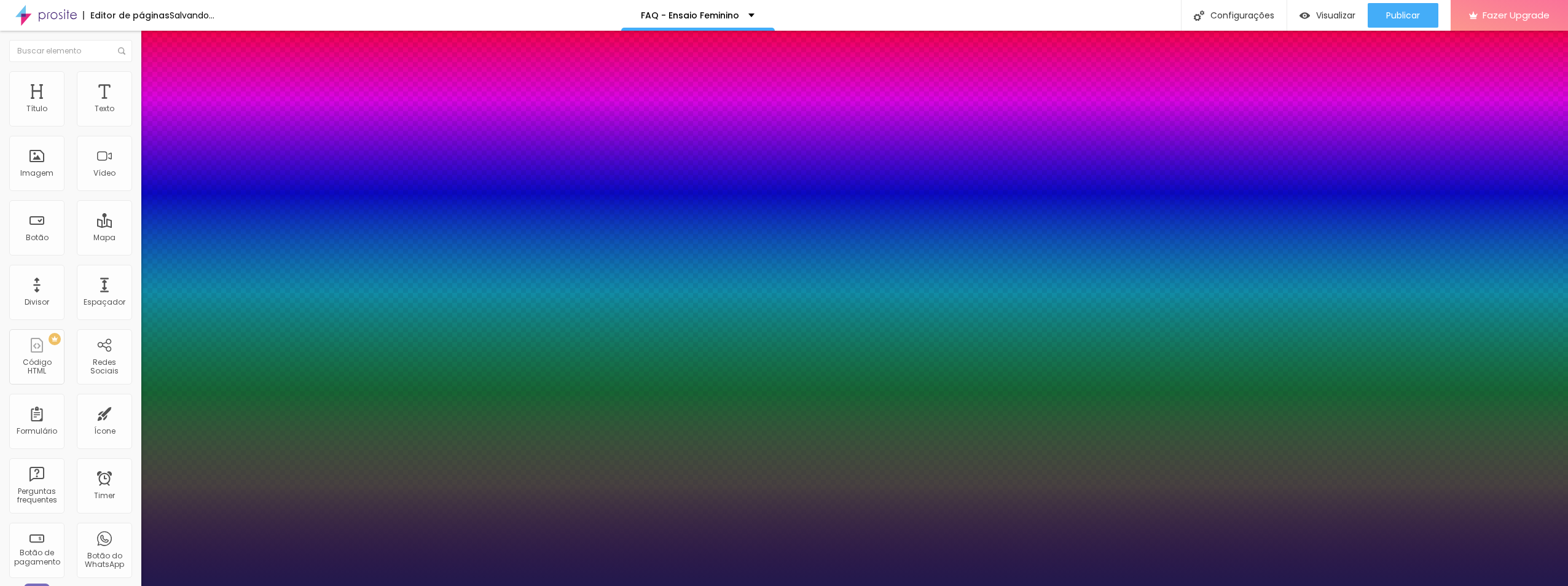
type input "1.5"
type input "1"
type input "0.8"
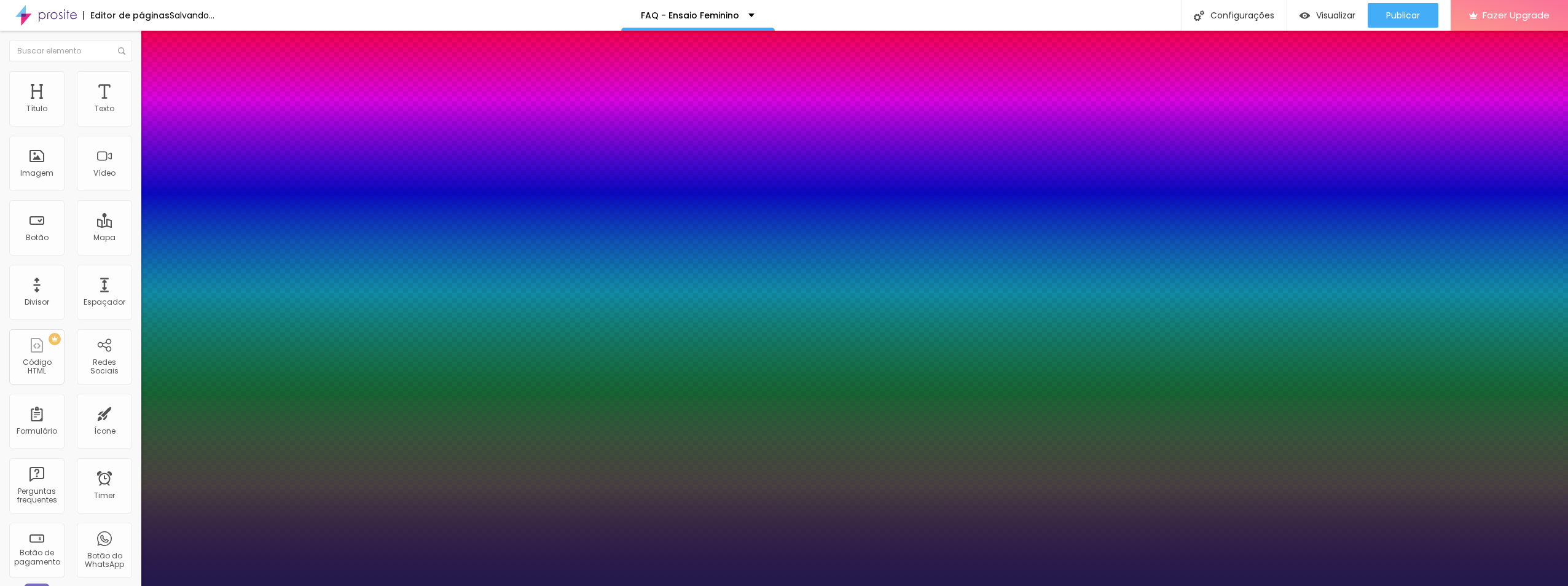
type input "1"
type input "0.3"
type input "1"
type input "0.3"
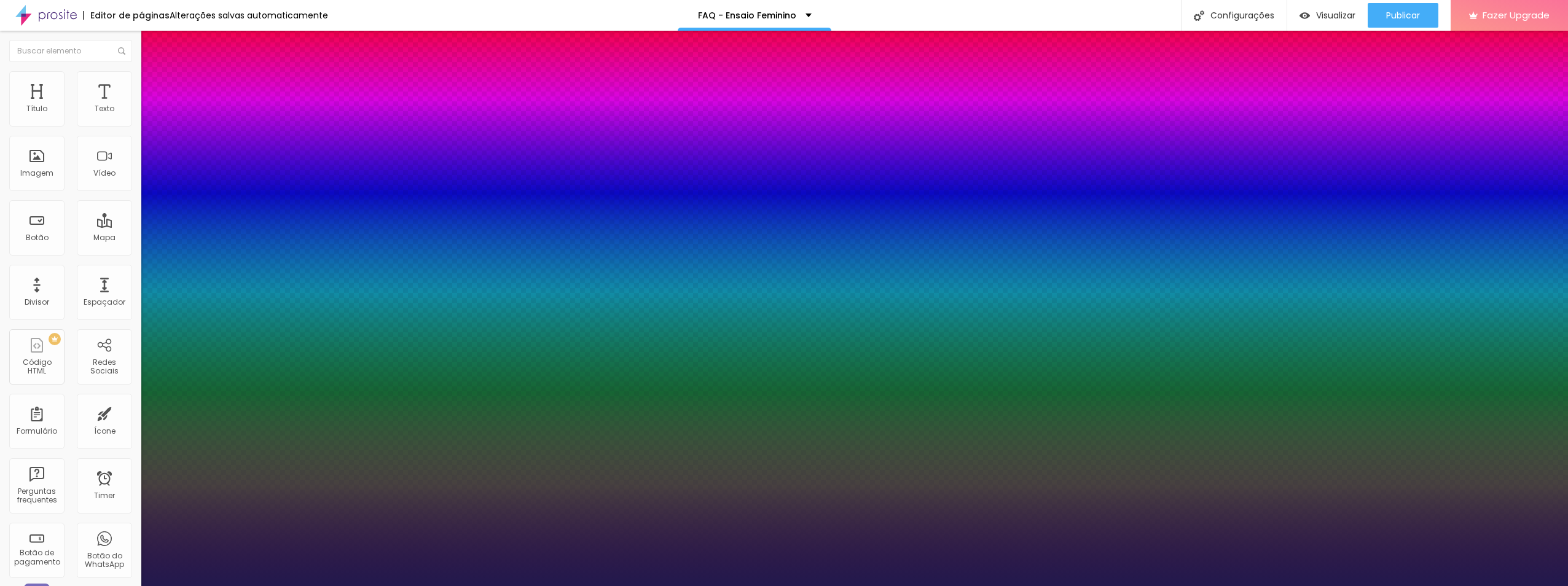
type input "1"
click at [528, 571] on div at bounding box center [784, 586] width 1568 height 0
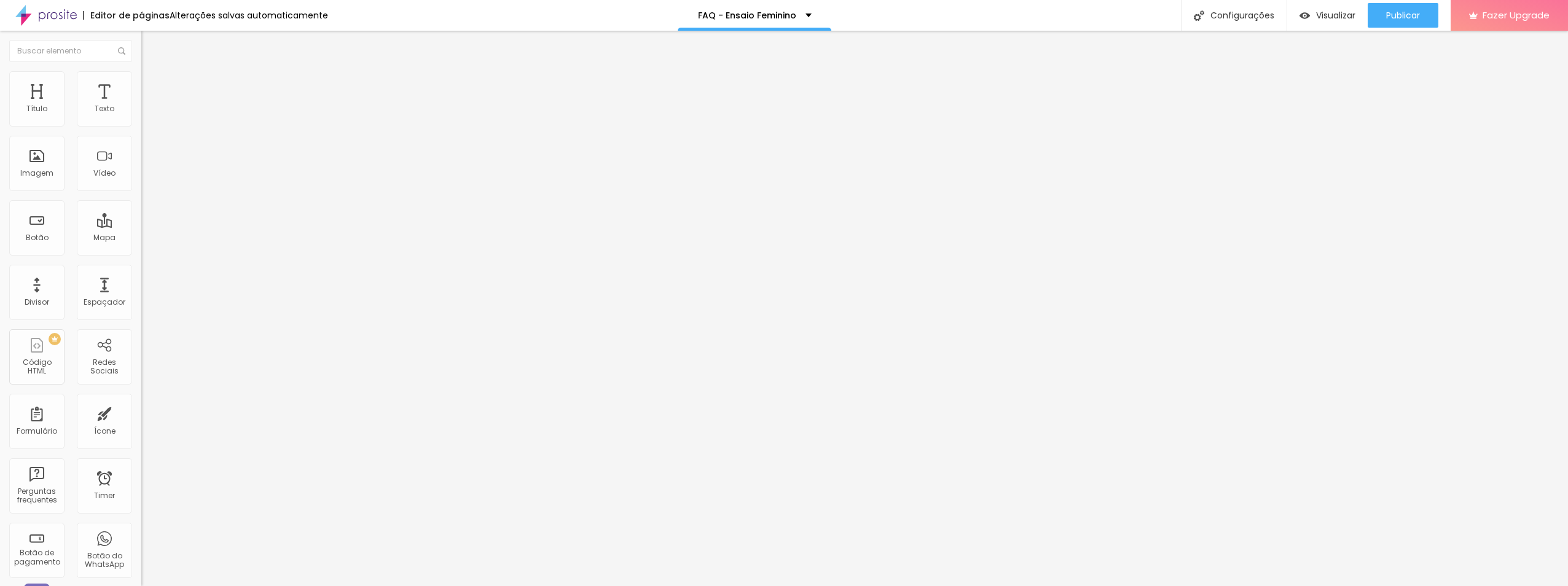
click at [146, 114] on icon "button" at bounding box center [150, 110] width 8 height 8
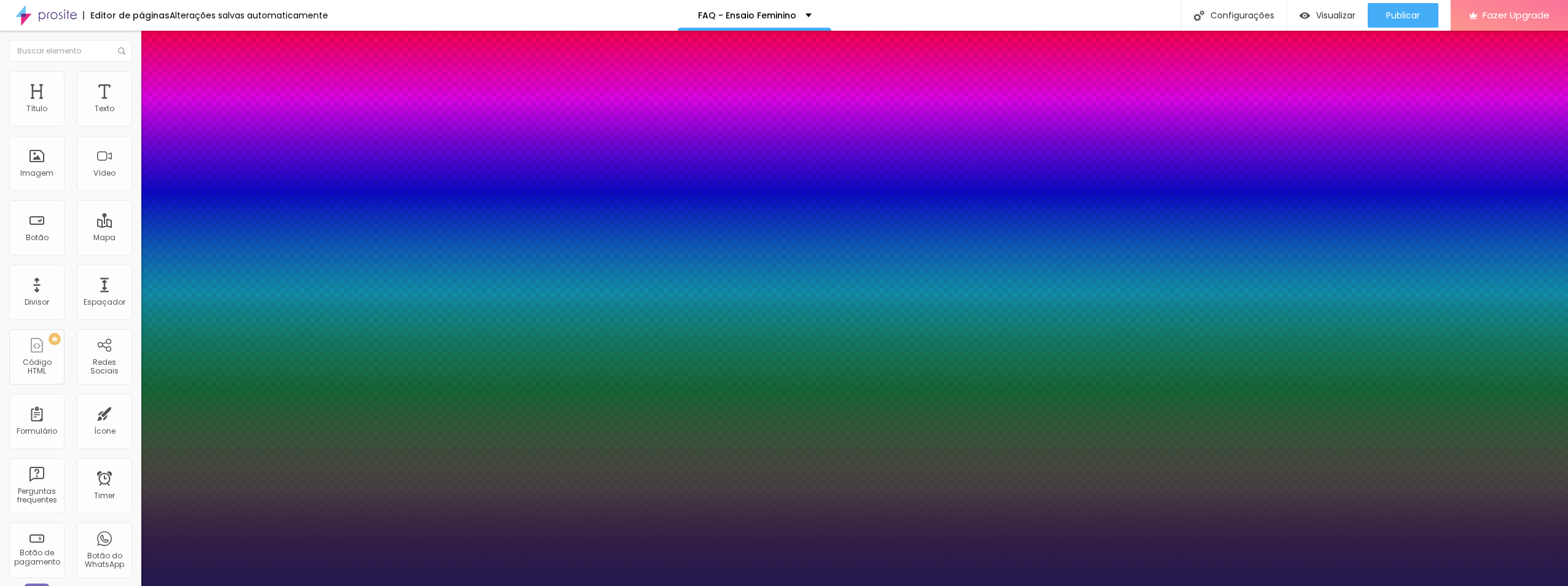
type input "1"
type input "1.4"
type input "1"
type input "1.3"
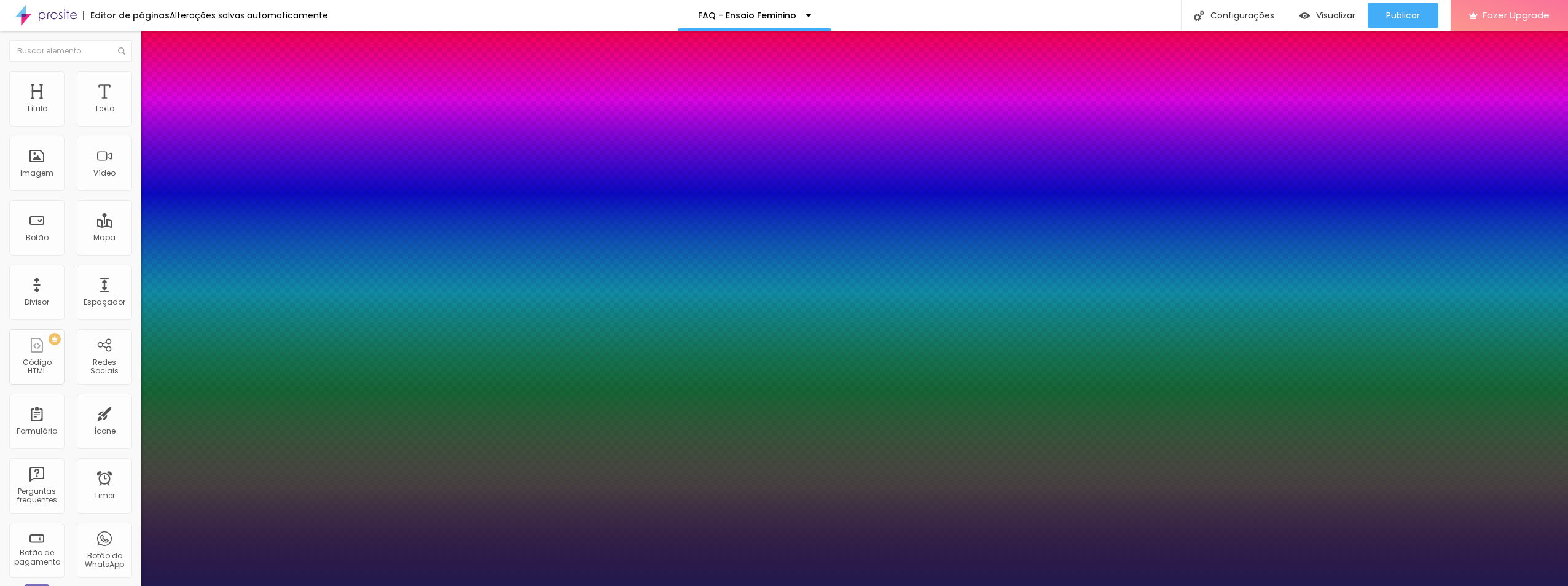
type input "1.3"
type input "1"
type input "1.2"
type input "1"
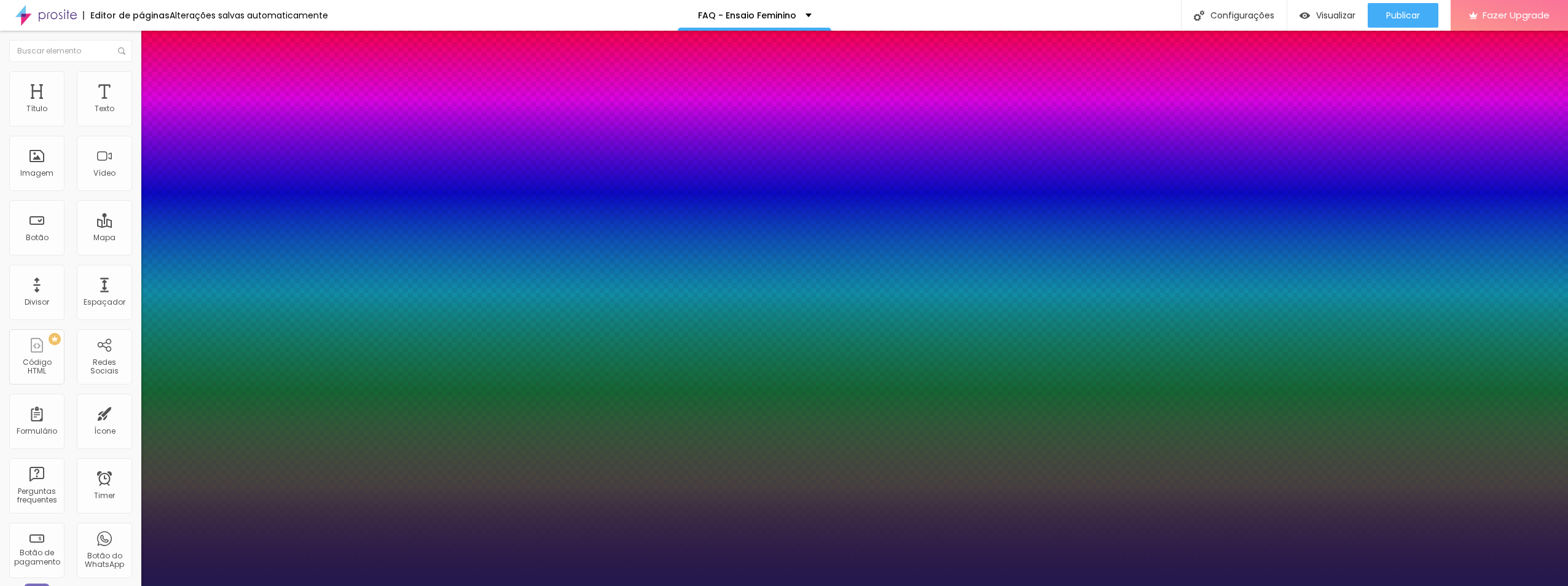
type input "1.3"
type input "1"
type input "1.4"
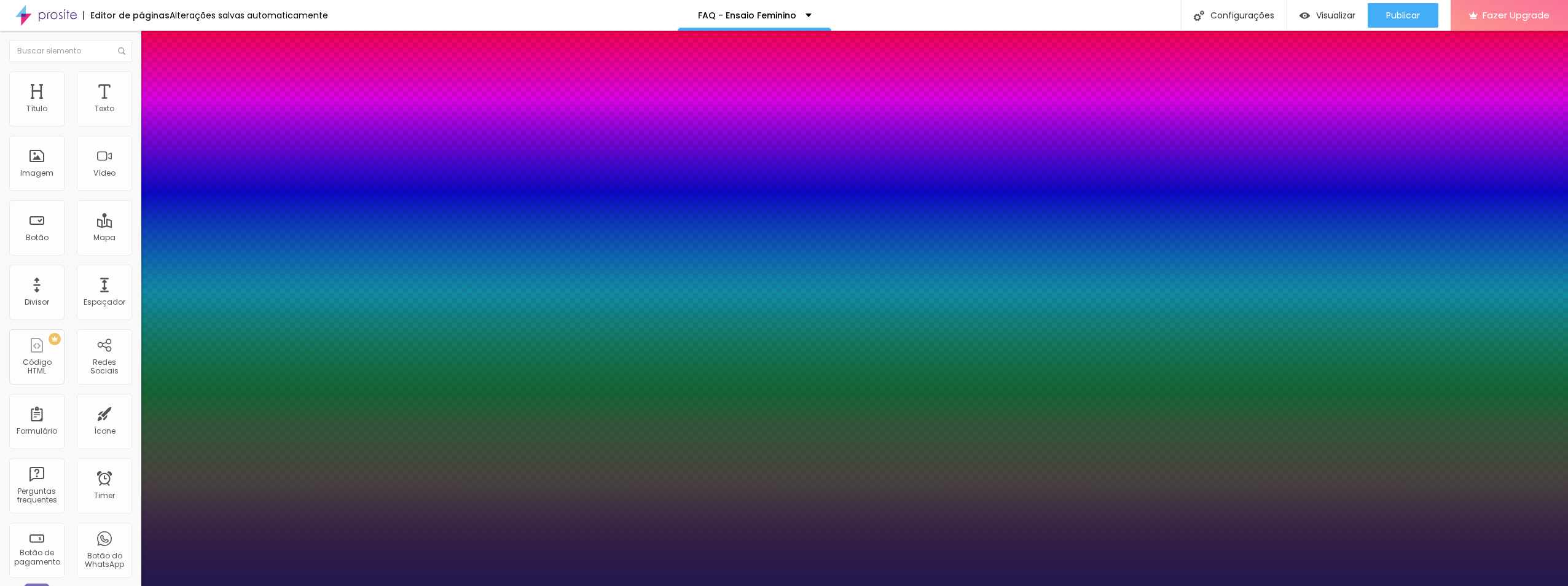
type input "1"
type input "1.5"
type input "1"
type input "1.4"
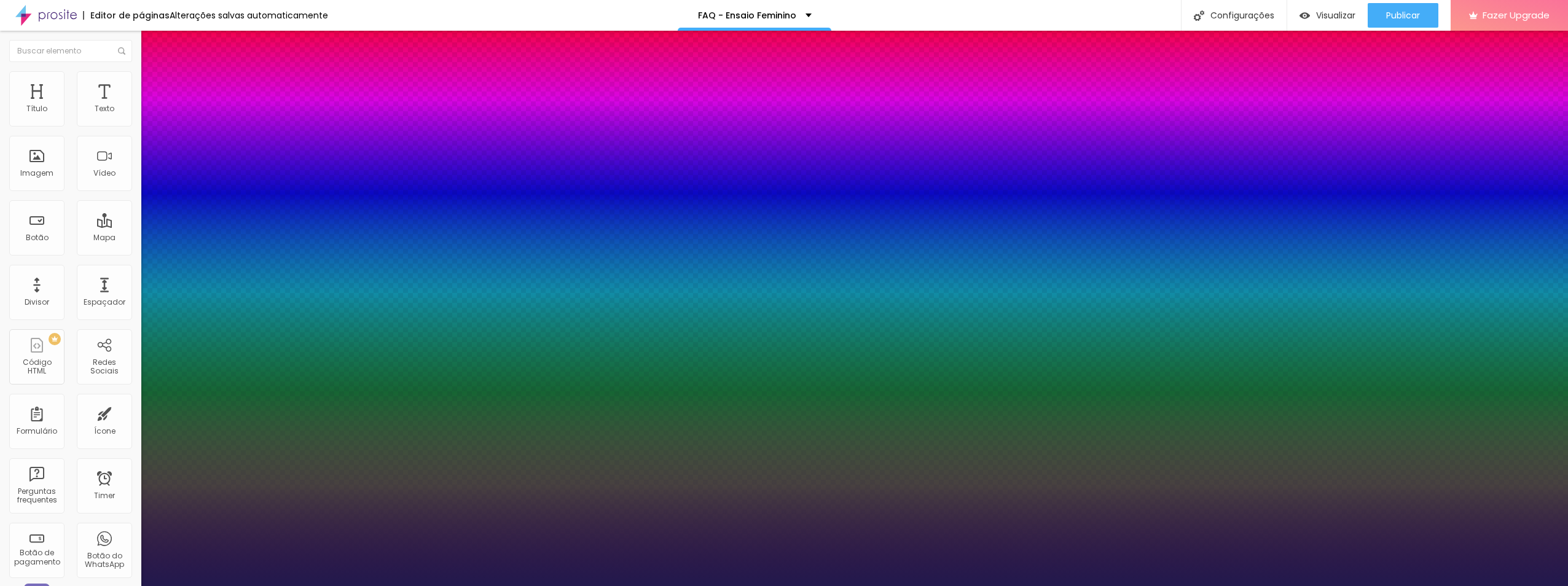
type input "1.4"
type input "1"
type input "1.5"
type input "1"
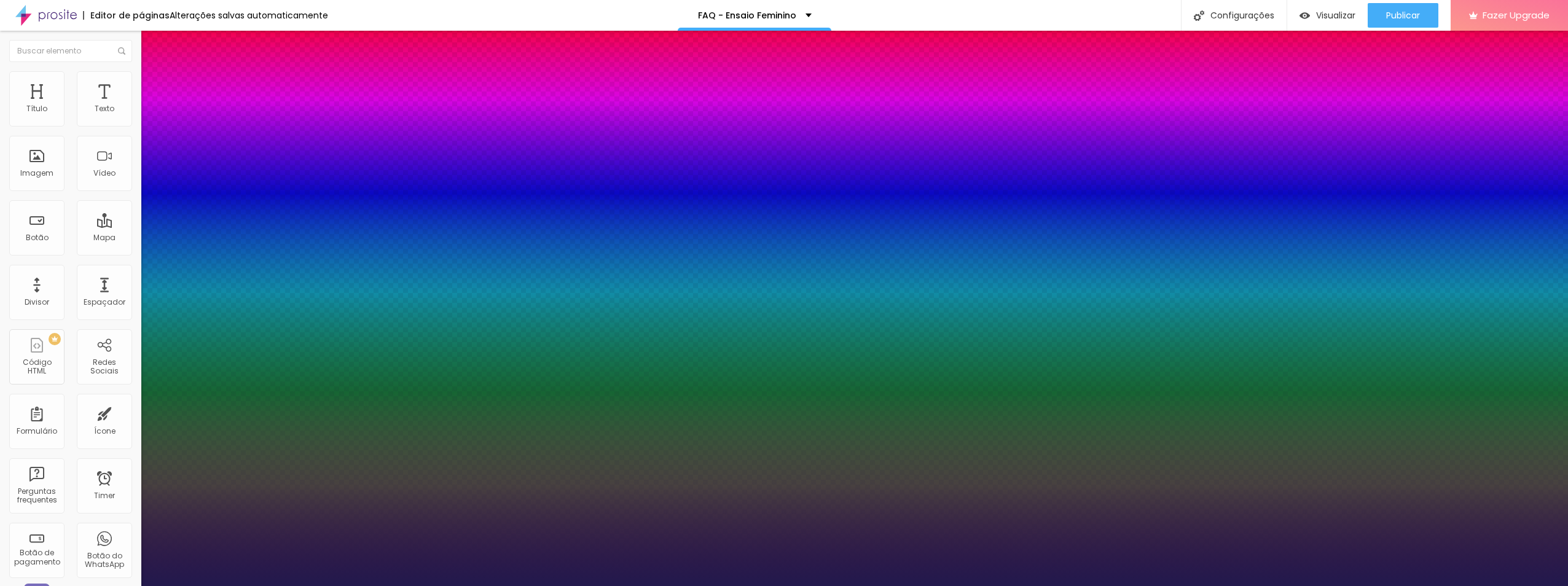
drag, startPoint x: 215, startPoint y: 294, endPoint x: 223, endPoint y: 281, distance: 15.3
click at [704, 571] on div at bounding box center [784, 586] width 1568 height 0
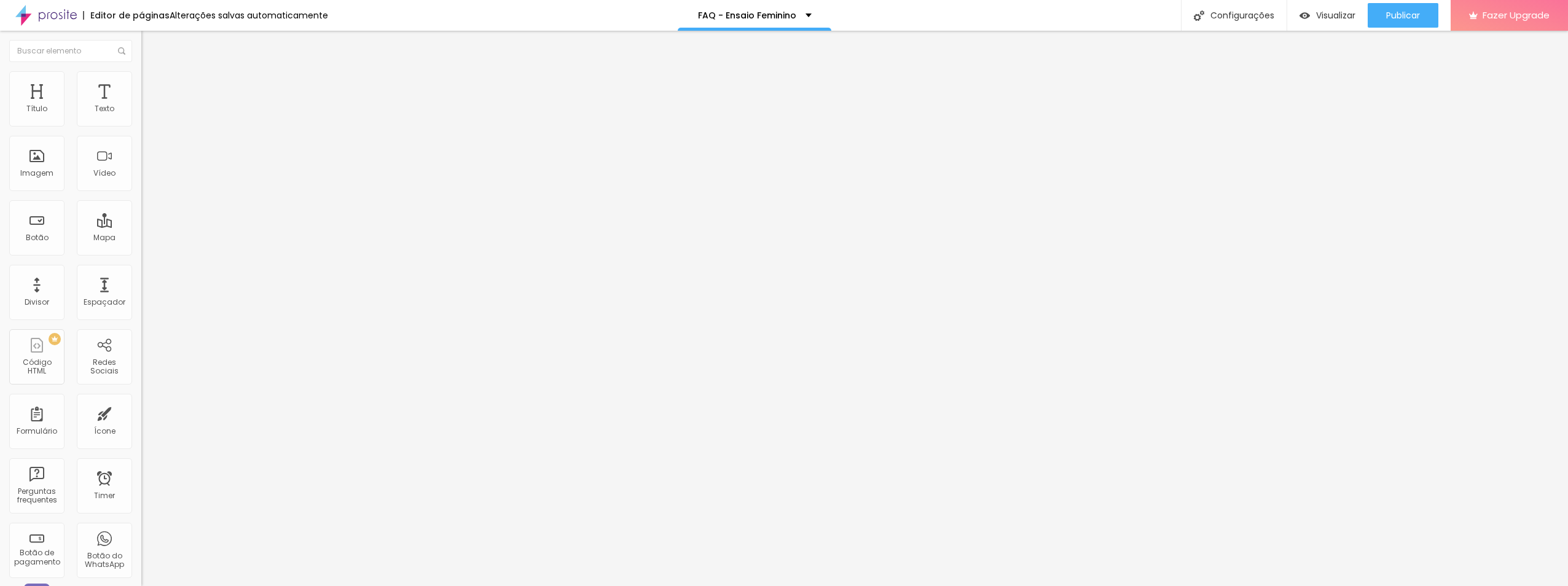
click at [146, 114] on icon "button" at bounding box center [150, 110] width 8 height 8
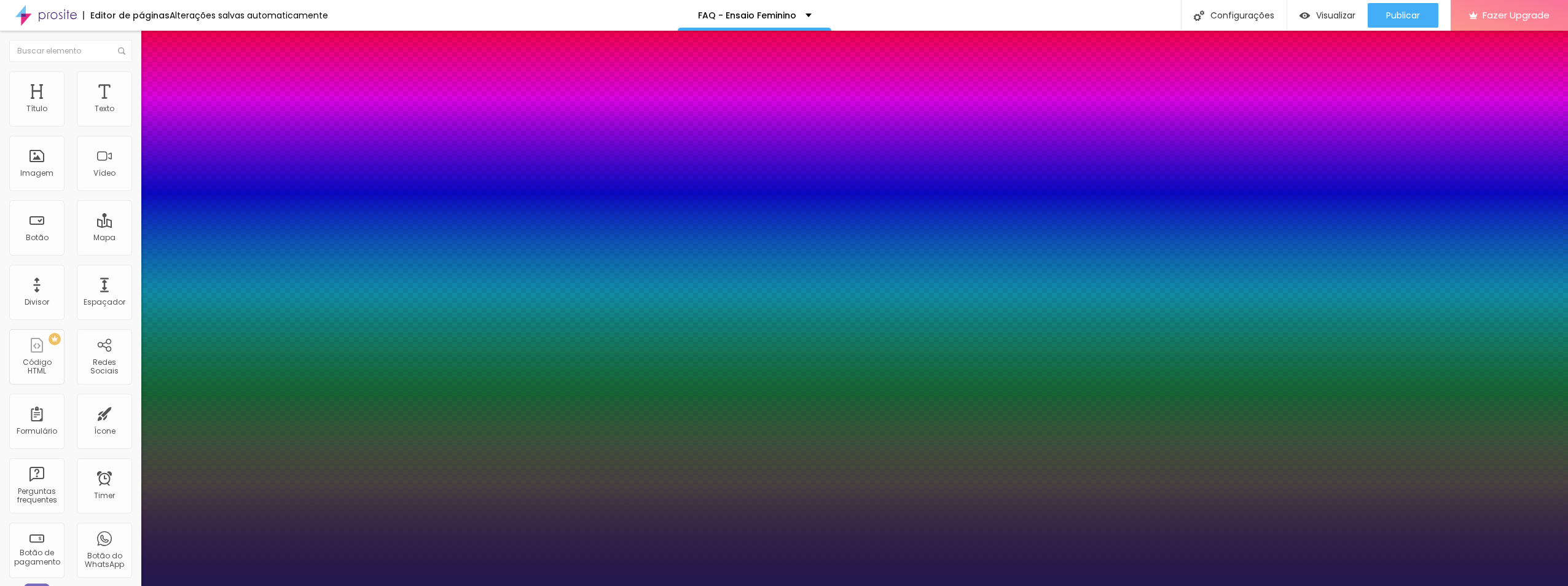
click at [368, 571] on div at bounding box center [784, 586] width 1568 height 0
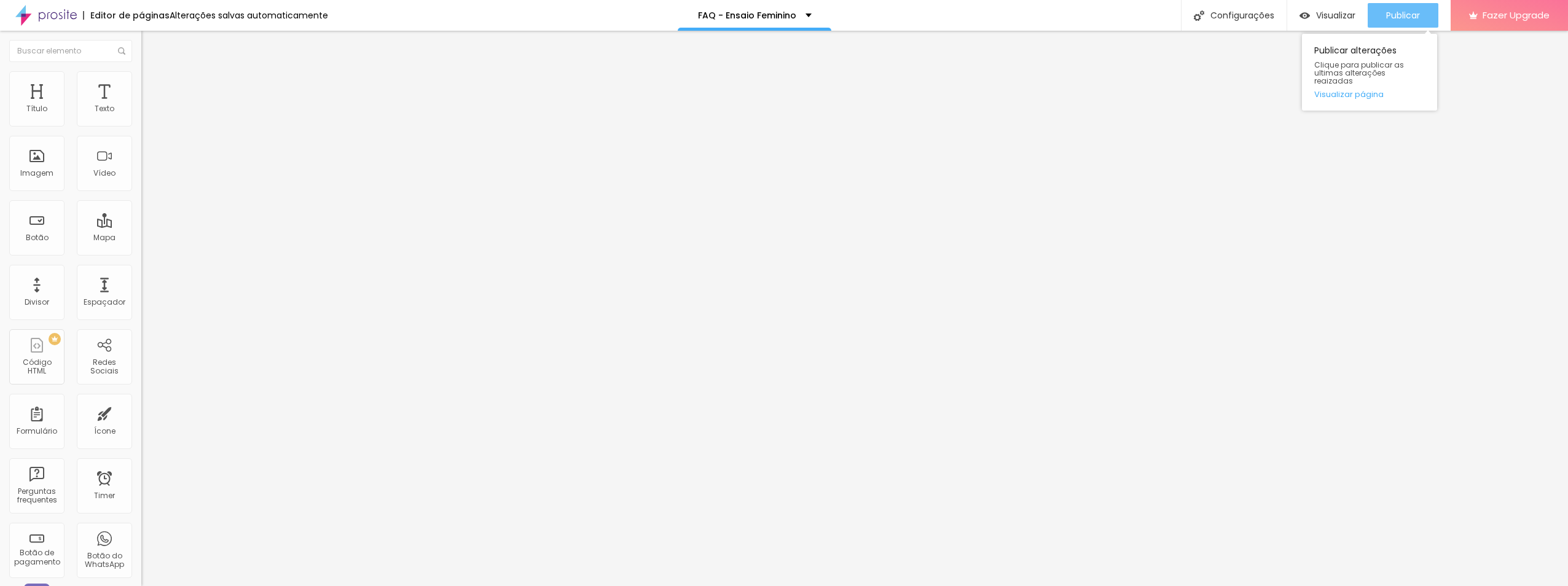
click at [771, 16] on span "Publicar" at bounding box center [1403, 15] width 33 height 10
click at [771, 18] on span "Visualizar" at bounding box center [1325, 15] width 40 height 10
click at [750, 9] on div "FAQ - Ensaio Feminino" at bounding box center [754, 15] width 154 height 31
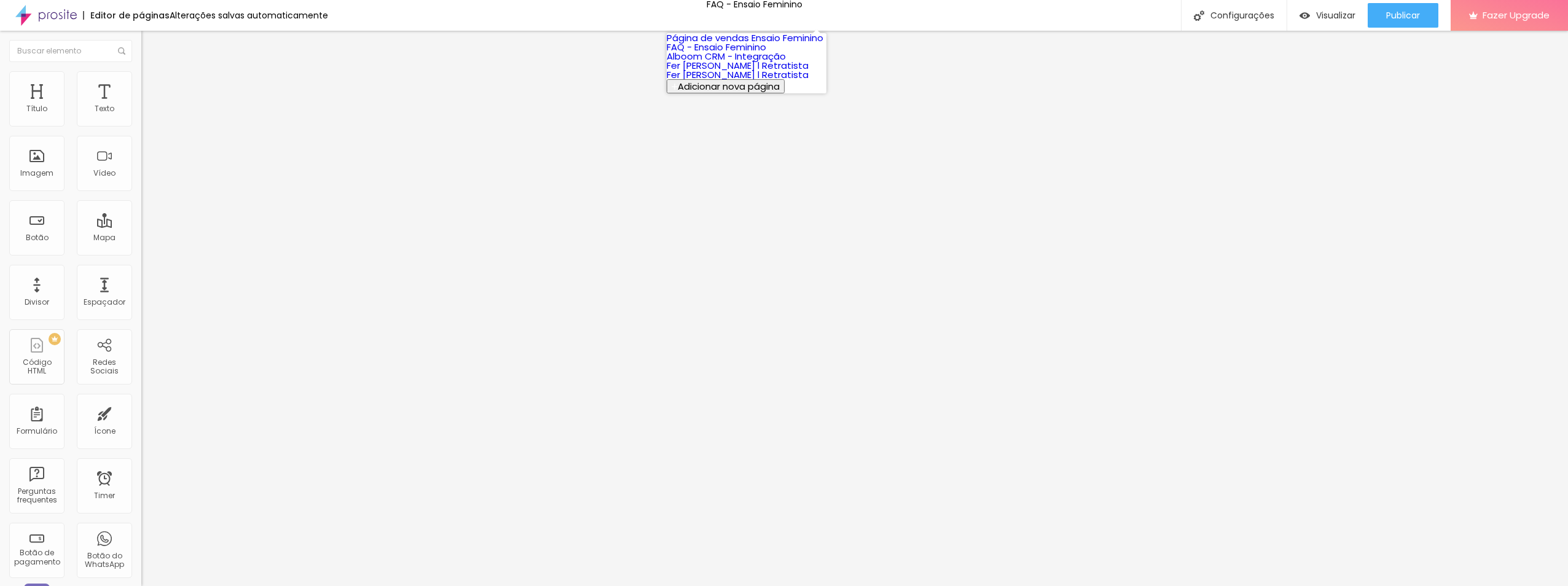
click at [760, 53] on link "FAQ - Ensaio Feminino" at bounding box center [717, 46] width 100 height 13
